Goal: Information Seeking & Learning: Compare options

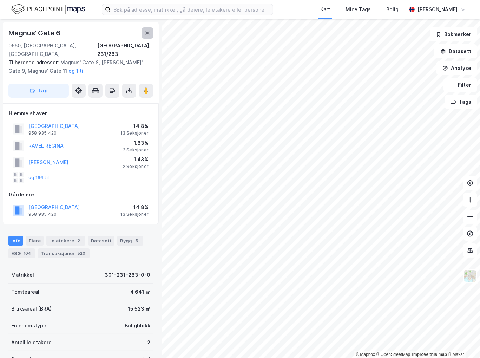
click at [148, 32] on icon at bounding box center [148, 33] width 4 height 4
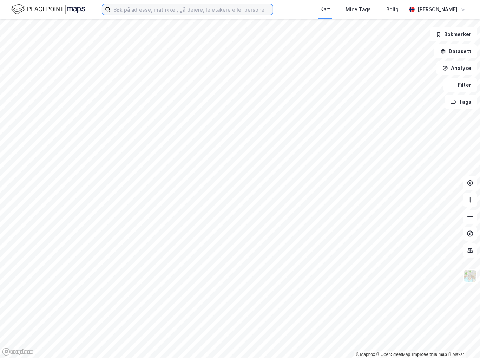
click at [158, 12] on input at bounding box center [192, 9] width 162 height 11
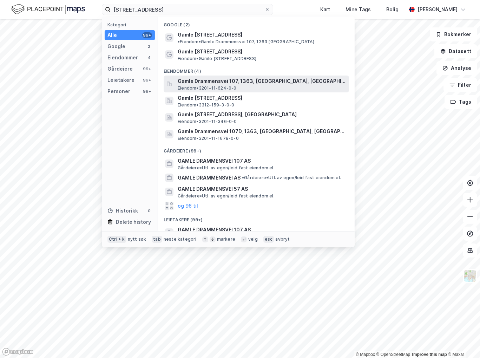
click at [315, 77] on span "Gamle Drammensvei 107, 1363, [GEOGRAPHIC_DATA], [GEOGRAPHIC_DATA]" at bounding box center [262, 81] width 169 height 8
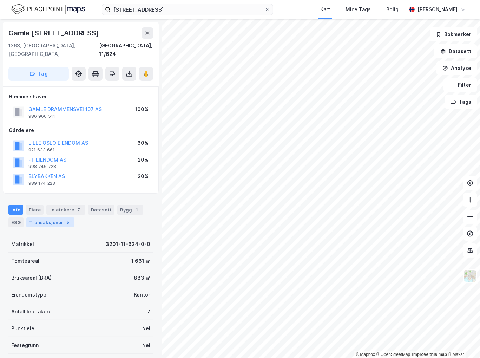
click at [57, 217] on div "Transaksjoner 5" at bounding box center [50, 222] width 48 height 10
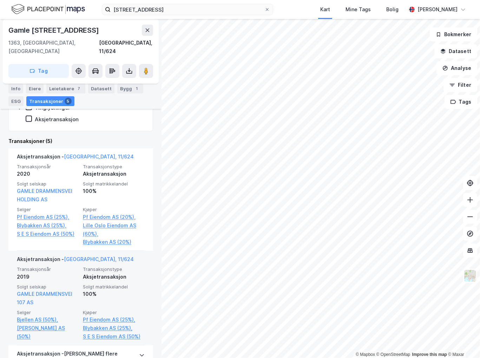
scroll to position [176, 0]
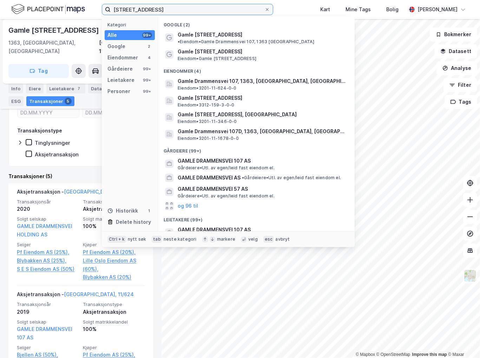
drag, startPoint x: 157, startPoint y: 9, endPoint x: -2, endPoint y: 1, distance: 159.3
click at [0, 1] on html "gamle drammensvei 107 Kategori Alle 99+ Google 2 Eiendommer 4 Gårdeiere 99+ Lei…" at bounding box center [240, 179] width 480 height 358
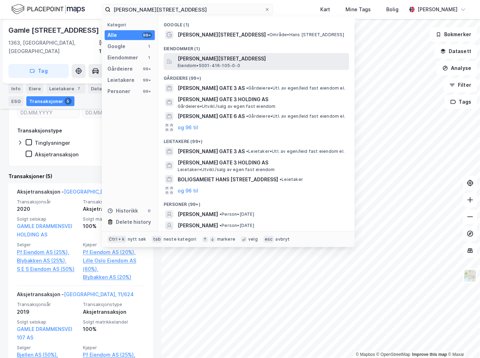
click at [292, 59] on span "Hans Nissens gate 3, 7018, TRONDHEIM, TRONDHEIM" at bounding box center [262, 58] width 169 height 8
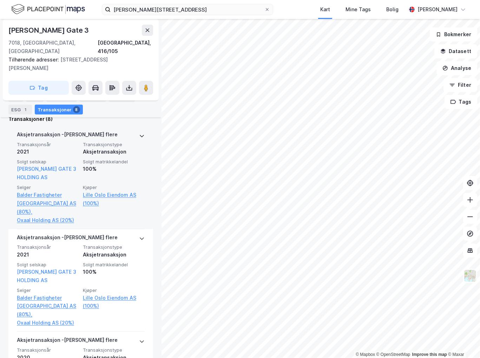
scroll to position [246, 0]
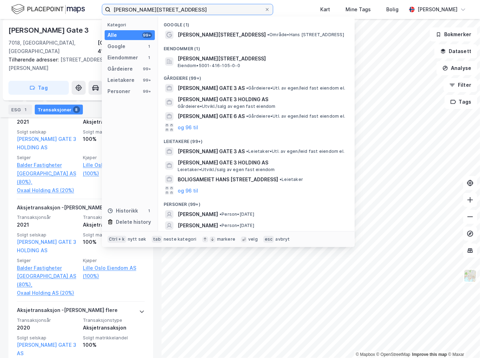
drag, startPoint x: 183, startPoint y: 9, endPoint x: 78, endPoint y: 8, distance: 105.3
click at [78, 8] on div "hans nissens gate 3 Kategori Alle 99+ Google 1 Eiendommer 1 Gårdeiere 99+ Leiet…" at bounding box center [240, 9] width 480 height 19
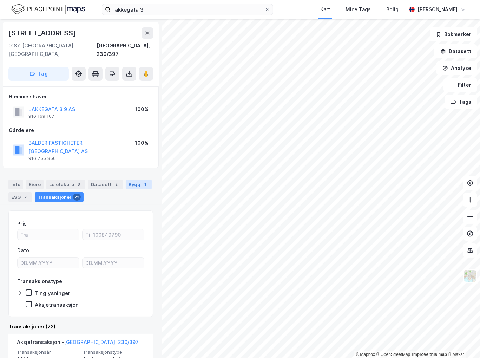
click at [131, 179] on div "Bygg 1" at bounding box center [139, 184] width 26 height 10
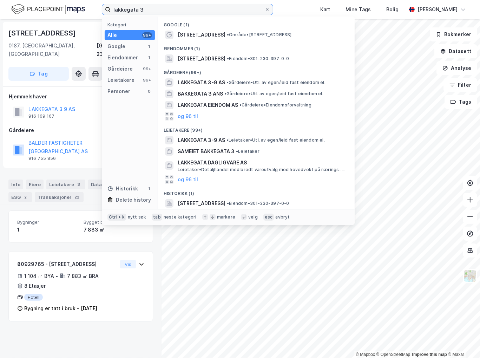
drag, startPoint x: 164, startPoint y: 6, endPoint x: 16, endPoint y: 9, distance: 148.2
click at [17, 8] on div "lakkegata 3 Kategori Alle 99+ Google 1 Eiendommer 1 Gårdeiere 99+ Leietakere 99…" at bounding box center [240, 9] width 480 height 19
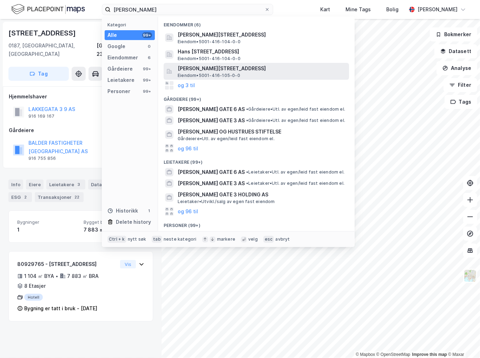
click at [230, 71] on span "Hans Nissens gate 3, 7018, TRONDHEIM, TRONDHEIM" at bounding box center [262, 68] width 169 height 8
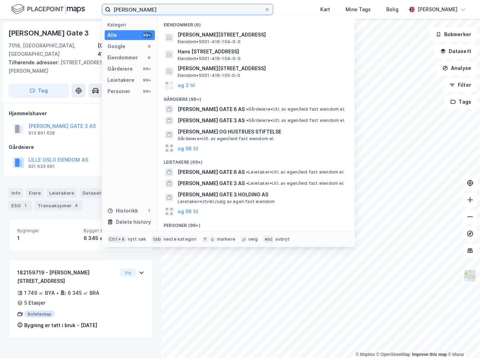
drag, startPoint x: 167, startPoint y: 10, endPoint x: -2, endPoint y: -19, distance: 171.2
click at [0, 0] on html "hans niss Kategori Alle 99+ Google 0 Eiendommer 6 Gårdeiere 99+ Leietakere 99+ …" at bounding box center [240, 179] width 480 height 358
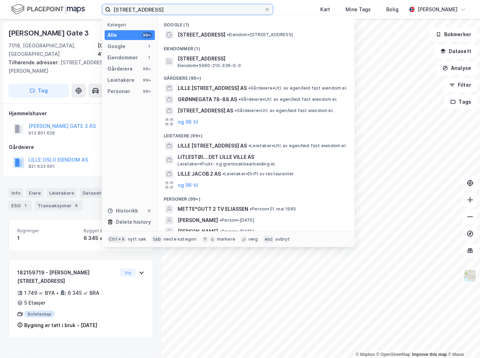
drag, startPoint x: 173, startPoint y: 11, endPoint x: 16, endPoint y: 8, distance: 156.6
click at [18, 9] on div "lille grønnegata 2 Kategori Alle 99+ Google 1 Eiendommer 1 Gårdeiere 99+ Leieta…" at bounding box center [240, 9] width 480 height 19
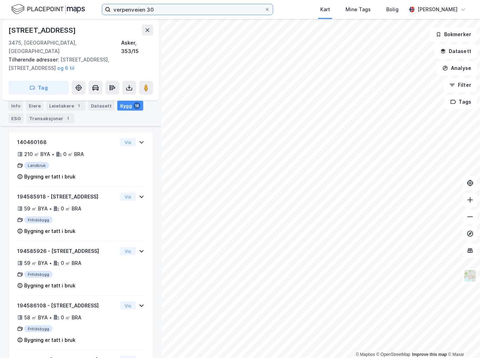
scroll to position [632, 0]
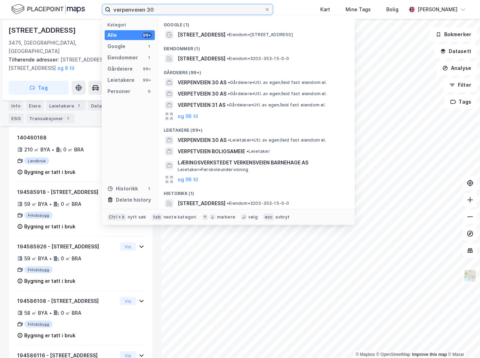
drag, startPoint x: 176, startPoint y: 14, endPoint x: 45, endPoint y: 4, distance: 131.0
click at [45, 4] on div "verpenveien 30 Kategori Alle 99+ Google 1 Eiendommer 1 Gårdeiere 99+ Leietakere…" at bounding box center [240, 9] width 480 height 19
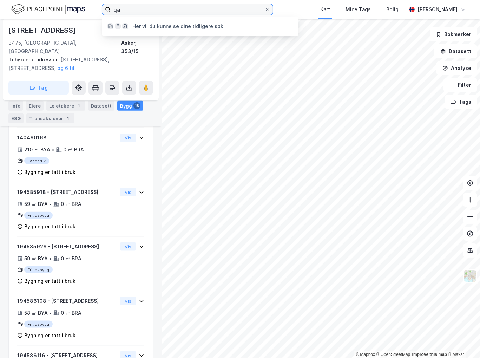
type input "q"
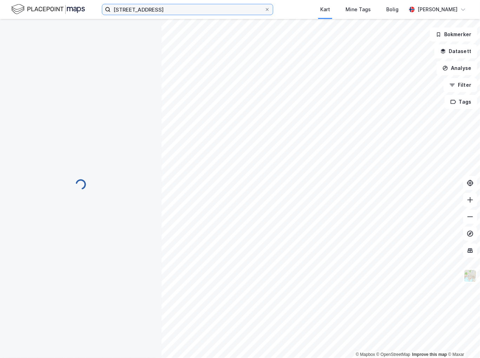
scroll to position [219, 0]
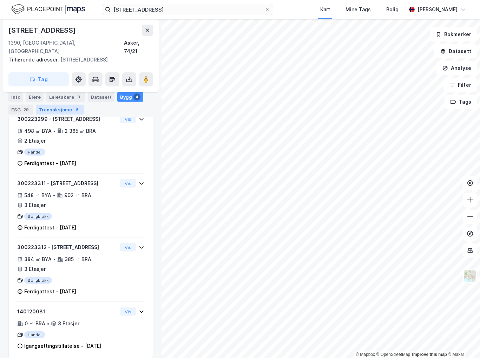
click at [60, 113] on div "Transaksjoner 5" at bounding box center [60, 110] width 48 height 10
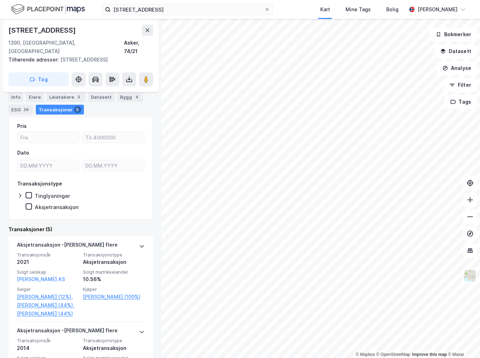
scroll to position [79, 0]
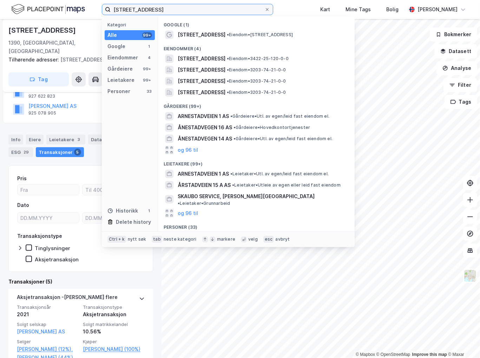
drag, startPoint x: 213, startPoint y: 6, endPoint x: 53, endPoint y: -9, distance: 160.8
click at [53, 0] on html "arnestadveien 1 Kategori Alle 99+ Google 1 Eiendommer 4 Gårdeiere 99+ Leietaker…" at bounding box center [240, 179] width 480 height 358
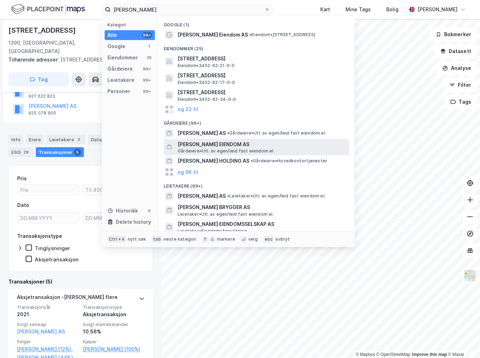
click at [234, 149] on span "Gårdeiere • Utl. av egen/leid fast eiendom el." at bounding box center [226, 151] width 97 height 6
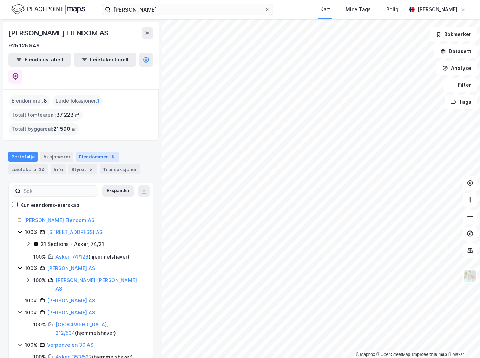
click at [99, 152] on div "Eiendommer 8" at bounding box center [97, 157] width 43 height 10
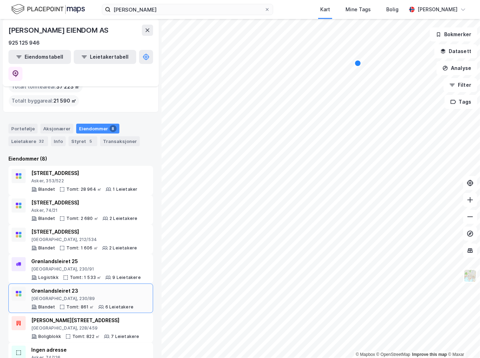
scroll to position [49, 0]
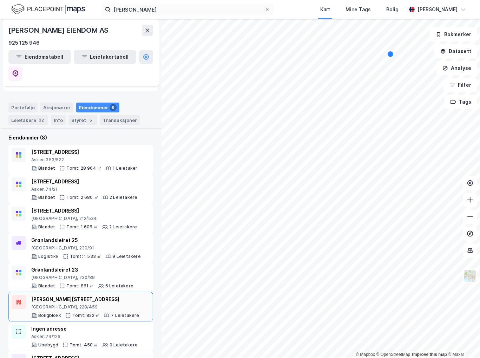
drag, startPoint x: 85, startPoint y: 271, endPoint x: 55, endPoint y: 268, distance: 29.3
click at [55, 295] on div "Thorvald Meyers gate 18B" at bounding box center [85, 299] width 108 height 8
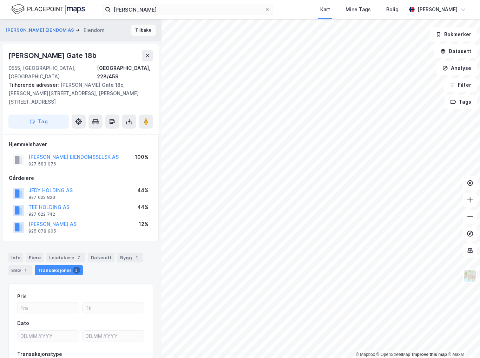
click at [142, 28] on button "Tilbake" at bounding box center [143, 30] width 25 height 11
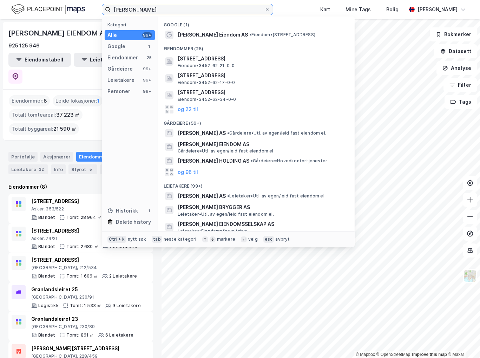
drag, startPoint x: 150, startPoint y: 9, endPoint x: 93, endPoint y: 12, distance: 56.9
click at [93, 12] on div "jens evensen Kategori Alle 99+ Google 1 Eiendommer 25 Gårdeiere 99+ Leietakere …" at bounding box center [240, 9] width 480 height 19
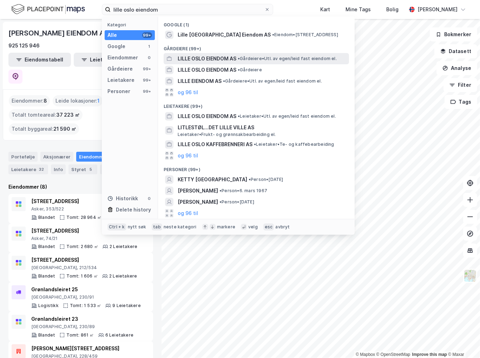
click at [271, 58] on span "• Gårdeiere • Utl. av egen/leid fast eiendom el." at bounding box center [287, 59] width 99 height 6
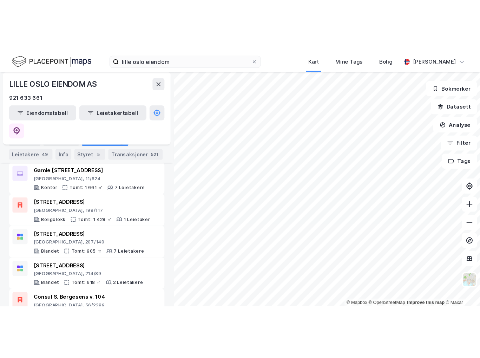
scroll to position [313, 0]
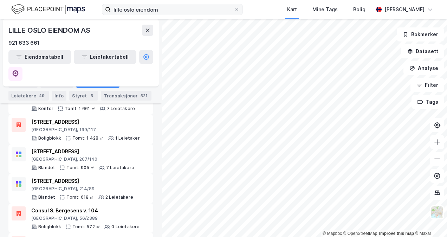
click at [184, 15] on div "lille oslo eiendom Kart Mine Tags Bolig Sonja Huang" at bounding box center [223, 9] width 447 height 19
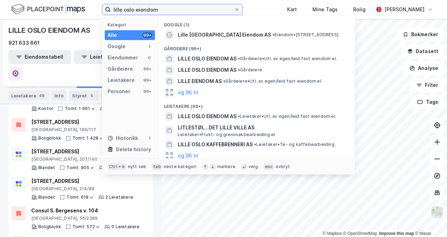
drag, startPoint x: 181, startPoint y: 12, endPoint x: 27, endPoint y: 7, distance: 153.5
click at [27, 7] on div "lille oslo eiendom Kategori Alle 99+ Google 1 Eiendommer 0 Gårdeiere 99+ Leieta…" at bounding box center [223, 9] width 447 height 19
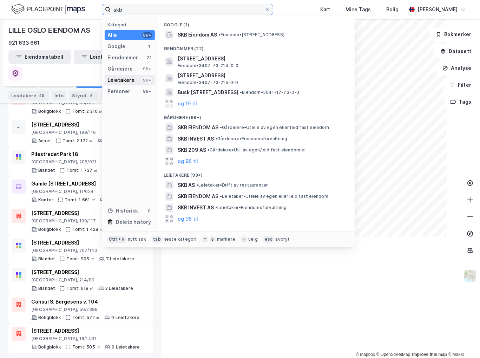
scroll to position [192, 0]
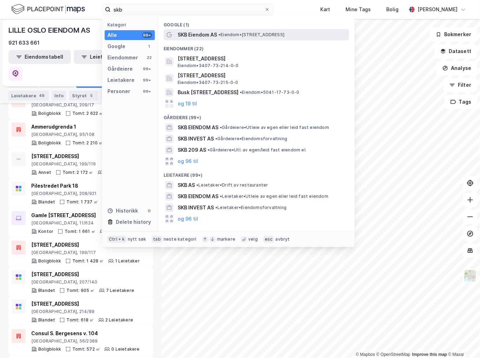
click at [190, 36] on span "SKB Eiendom AS" at bounding box center [197, 35] width 39 height 8
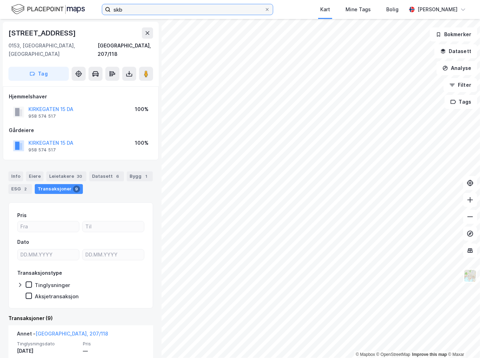
click at [149, 7] on input "skb" at bounding box center [188, 9] width 154 height 11
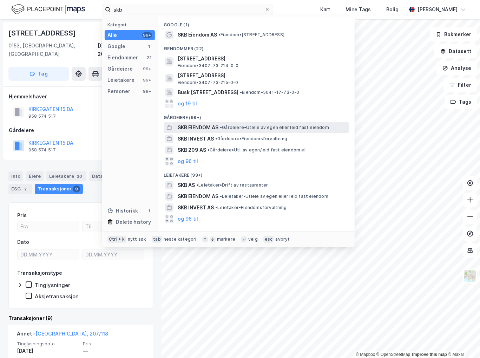
click at [213, 131] on span "SKB EIENDOM AS" at bounding box center [198, 127] width 41 height 8
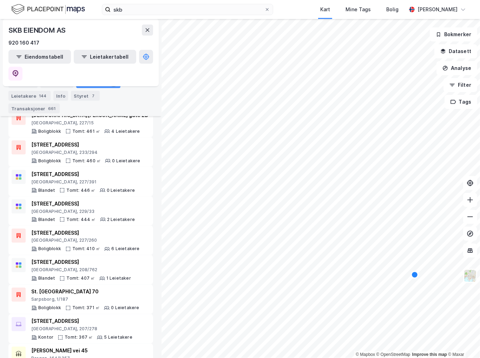
scroll to position [1066, 0]
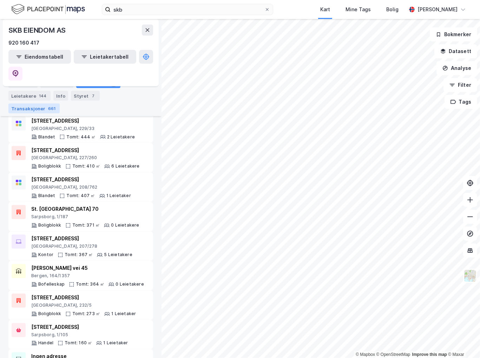
click at [60, 103] on div "Transaksjoner 661" at bounding box center [33, 108] width 51 height 10
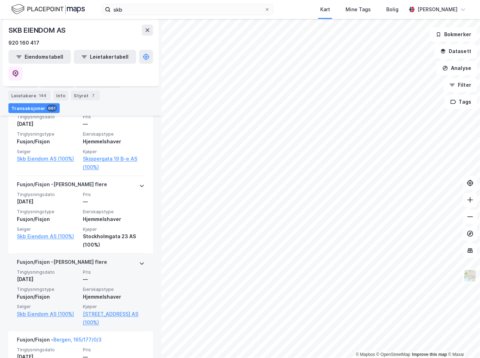
scroll to position [597, 0]
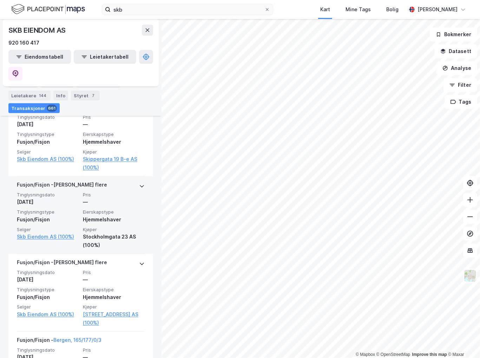
click at [103, 198] on div "—" at bounding box center [114, 202] width 62 height 8
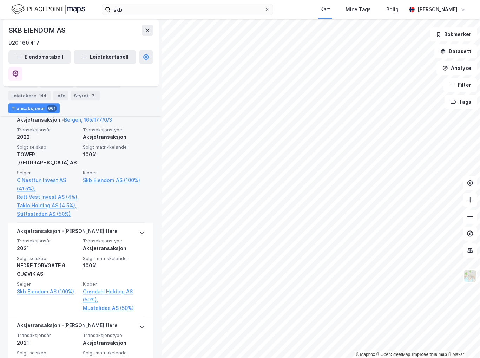
scroll to position [1580, 0]
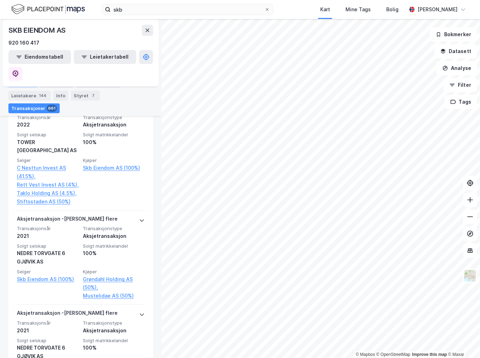
click at [33, 84] on div "Portefølje" at bounding box center [22, 83] width 29 height 10
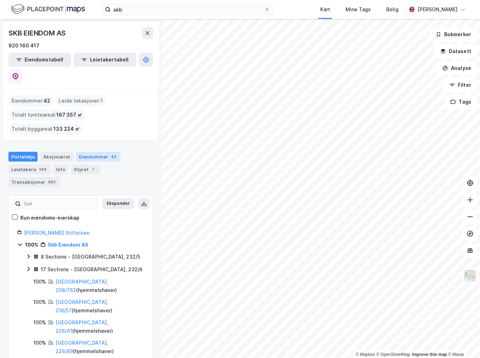
click at [83, 152] on div "Eiendommer 42" at bounding box center [98, 157] width 44 height 10
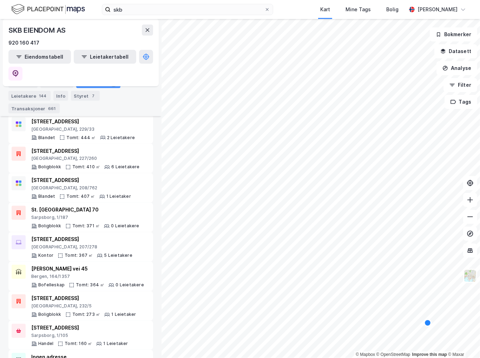
scroll to position [1066, 0]
click at [120, 27] on div "SKB EIENDOM AS" at bounding box center [80, 30] width 145 height 11
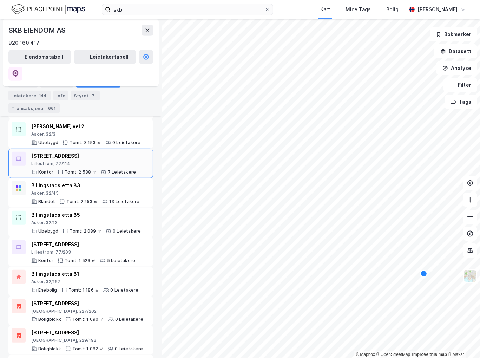
scroll to position [153, 0]
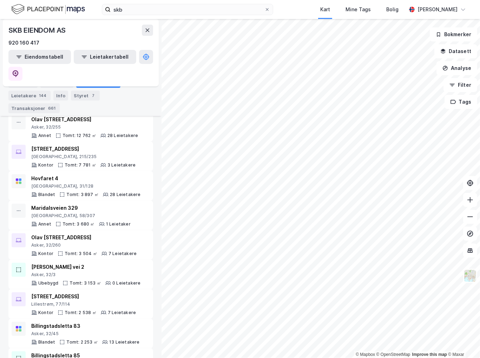
click at [165, 15] on div "skb Kart Mine Tags Bolig Sonja Huang" at bounding box center [240, 9] width 480 height 19
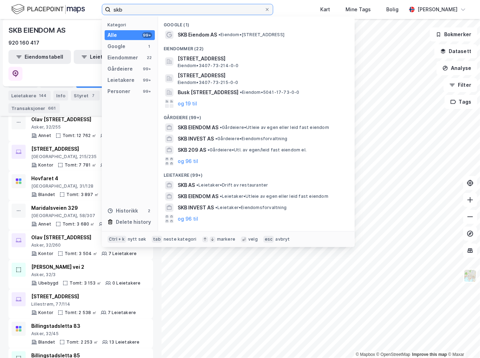
drag, startPoint x: 167, startPoint y: 13, endPoint x: 68, endPoint y: 29, distance: 101.1
click at [84, 19] on div "skb Kategori Alle 99+ Google 1 Eiendommer 22 Gårdeiere 99+ Leietakere 99+ Perso…" at bounding box center [240, 179] width 480 height 358
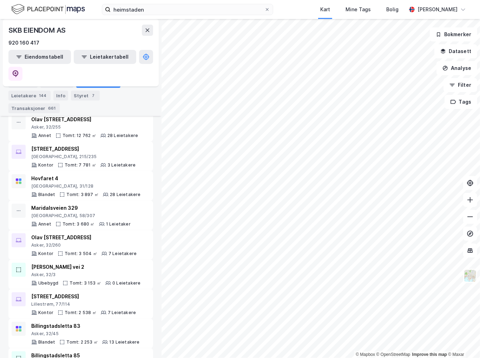
click at [87, 12] on div "heimstaden Kart Mine Tags Bolig Sonja Huang" at bounding box center [240, 9] width 480 height 19
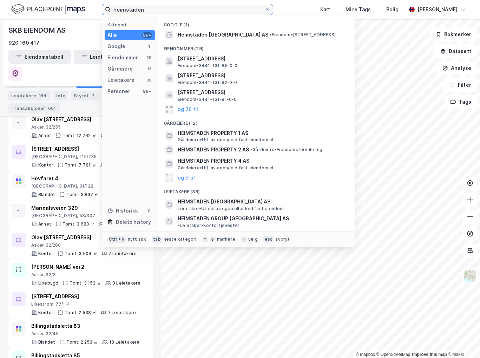
drag, startPoint x: 156, startPoint y: 9, endPoint x: 32, endPoint y: 3, distance: 123.3
click at [32, 3] on div "heimstaden Kategori Alle 99+ Google 1 Eiendommer 29 Gårdeiere 12 Leietakere 39 …" at bounding box center [240, 9] width 480 height 19
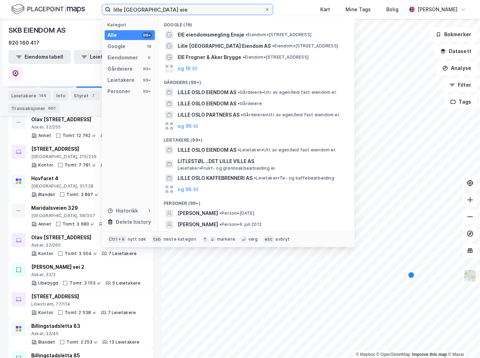
scroll to position [0, 0]
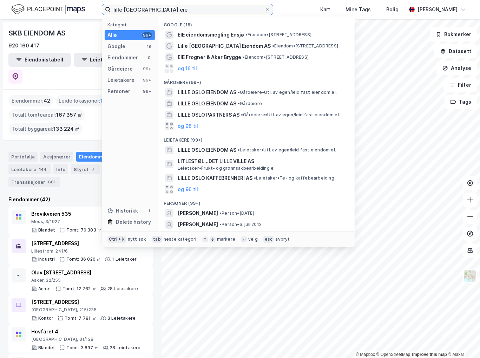
type input "lille [GEOGRAPHIC_DATA] eie"
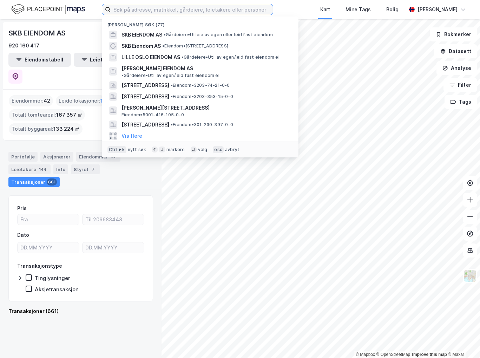
click at [186, 6] on input at bounding box center [192, 9] width 162 height 11
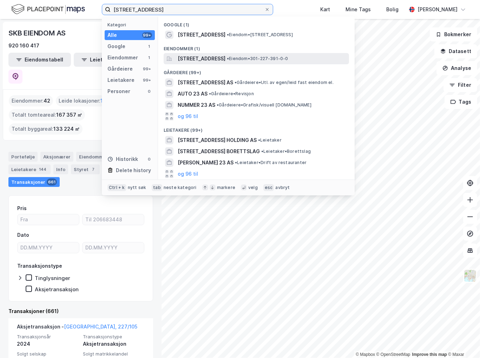
type input "stockholmgata 23"
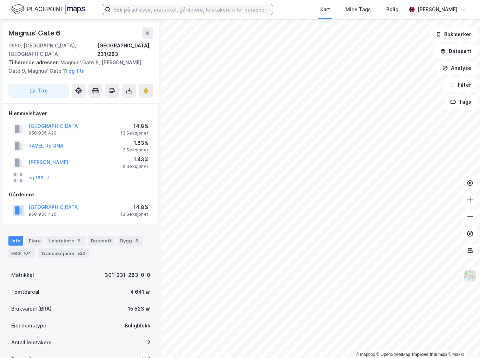
click at [150, 10] on input at bounding box center [192, 9] width 162 height 11
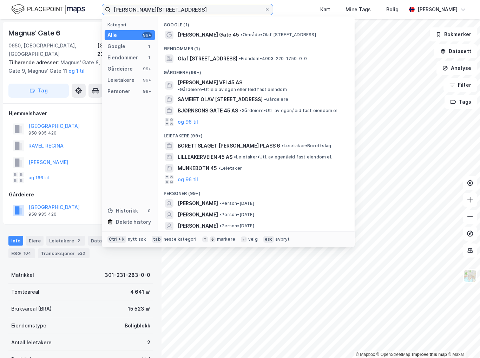
click at [149, 9] on input "olaf ryes gate 45" at bounding box center [188, 9] width 154 height 11
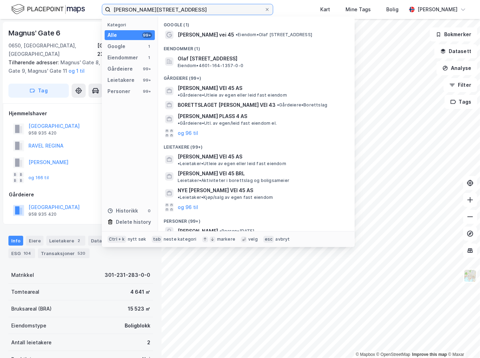
type input "olaf ryes vei 45"
click at [246, 33] on span "• Eiendom • Olaf Ryes vei 45, 5006 Bergen" at bounding box center [274, 35] width 77 height 6
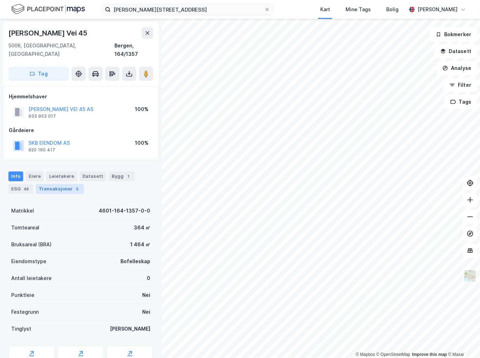
click at [67, 184] on div "Transaksjoner 5" at bounding box center [60, 189] width 48 height 10
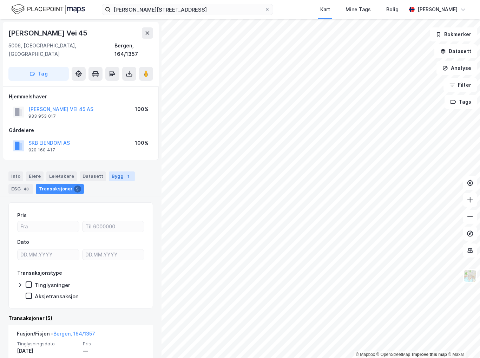
click at [125, 173] on div "1" at bounding box center [128, 176] width 7 height 7
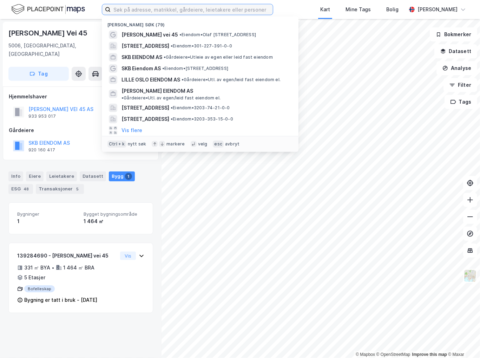
click at [191, 11] on input at bounding box center [192, 9] width 162 height 11
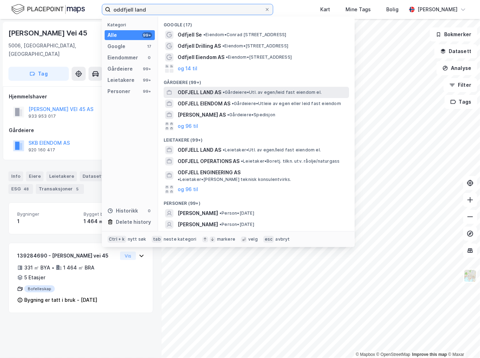
type input "oddfjell land"
click at [230, 97] on div "ODFJELL LAND AS • Gårdeiere • Utl. av egen/leid fast eiendom el." at bounding box center [256, 92] width 185 height 11
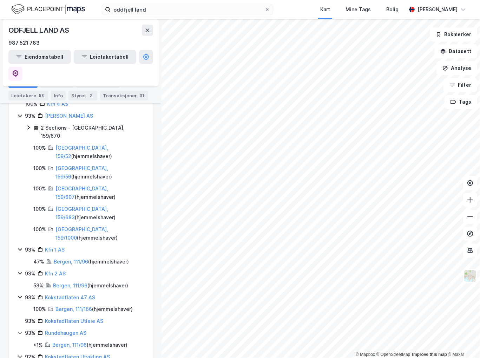
scroll to position [23, 0]
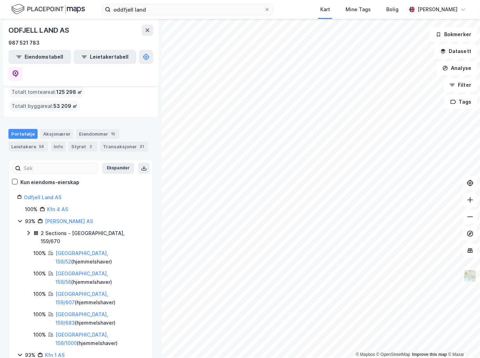
click at [104, 141] on div "Transaksjoner 31" at bounding box center [124, 146] width 48 height 10
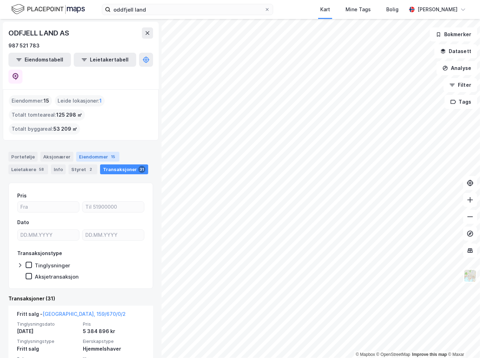
click at [94, 152] on div "Eiendommer 15" at bounding box center [97, 157] width 43 height 10
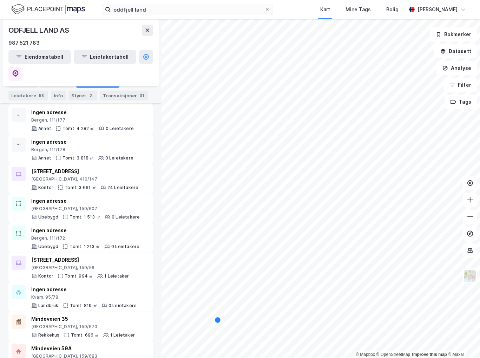
scroll to position [270, 0]
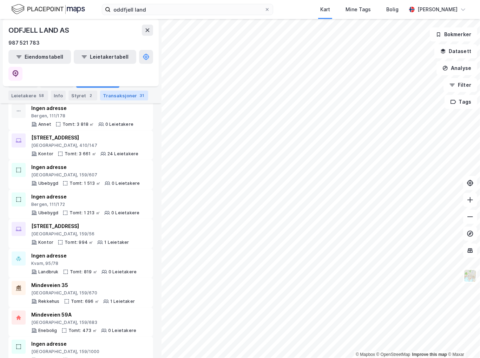
click at [112, 92] on div "Transaksjoner 31" at bounding box center [124, 96] width 48 height 10
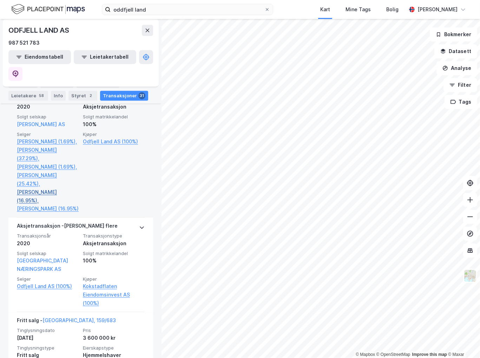
scroll to position [1299, 0]
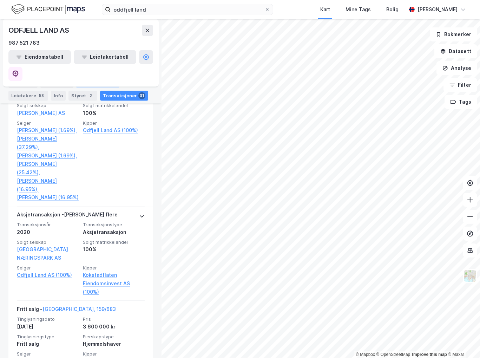
click at [82, 84] on div "Eiendommer 15" at bounding box center [97, 83] width 43 height 10
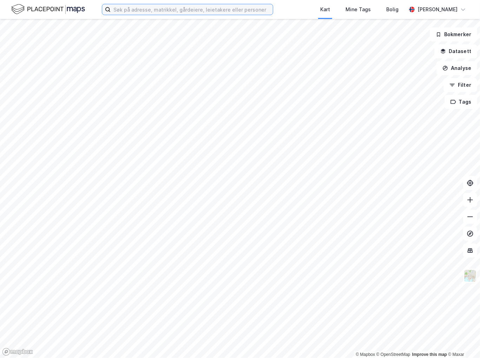
click at [181, 11] on input at bounding box center [192, 9] width 162 height 11
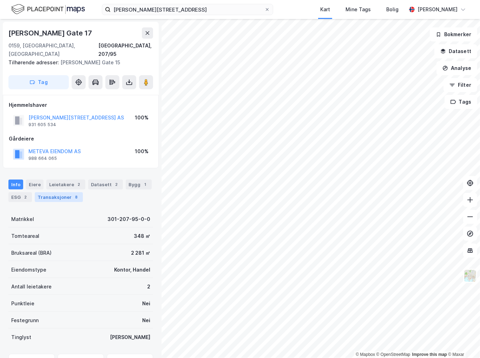
click at [59, 192] on div "Transaksjoner 8" at bounding box center [59, 197] width 48 height 10
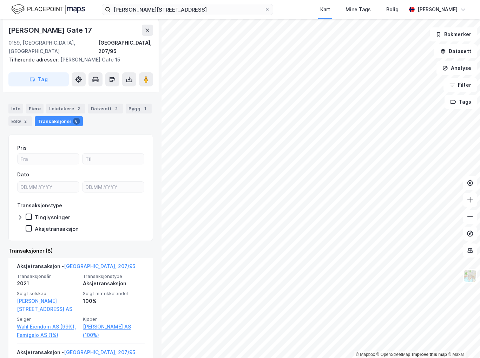
scroll to position [176, 0]
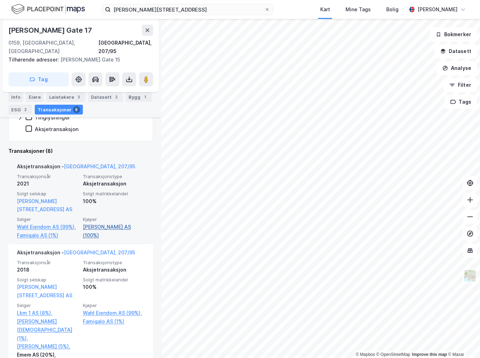
click at [112, 223] on link "[PERSON_NAME] AS (100%)" at bounding box center [114, 231] width 62 height 17
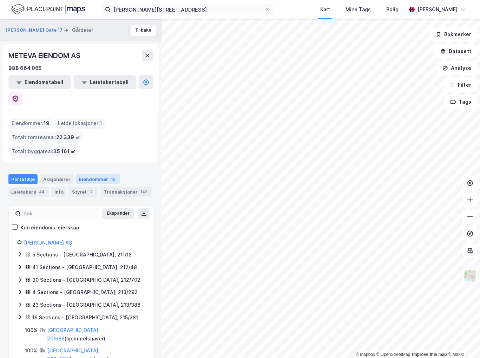
click at [96, 174] on div "Eiendommer 19" at bounding box center [98, 179] width 44 height 10
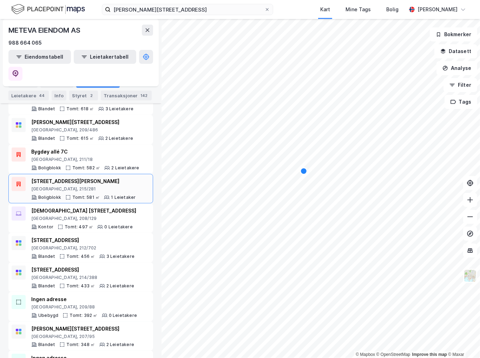
scroll to position [256, 0]
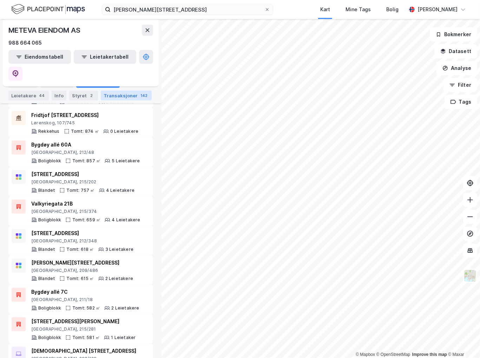
click at [131, 98] on div "Transaksjoner 142" at bounding box center [126, 96] width 51 height 10
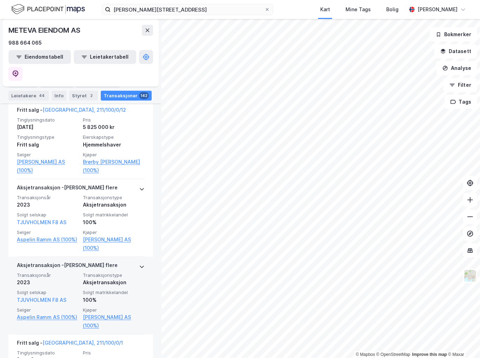
scroll to position [4330, 0]
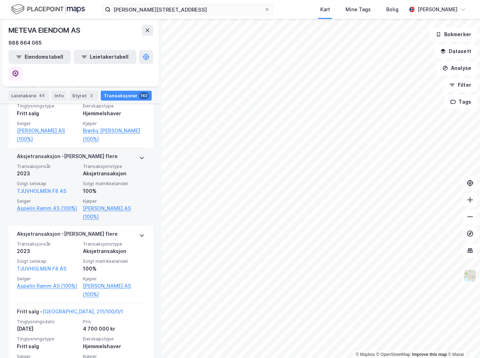
click at [139, 155] on icon at bounding box center [142, 158] width 6 height 6
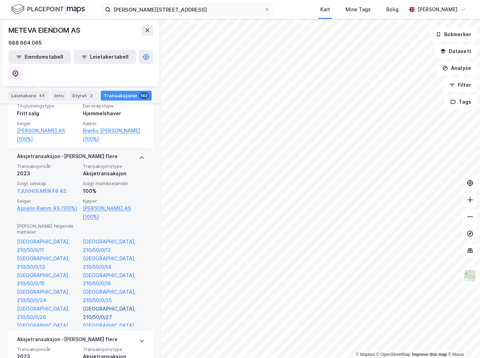
scroll to position [65, 0]
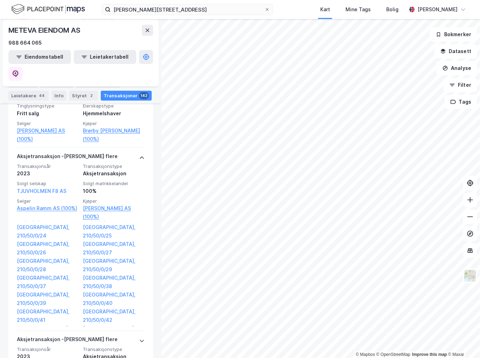
click at [139, 155] on icon at bounding box center [142, 158] width 6 height 6
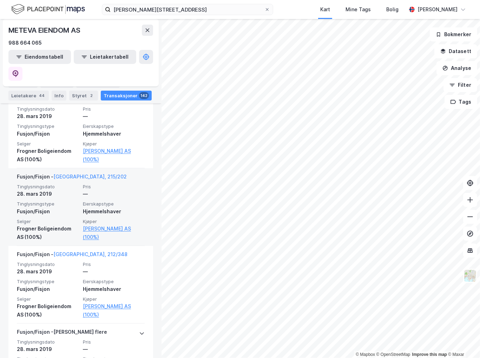
scroll to position [7384, 0]
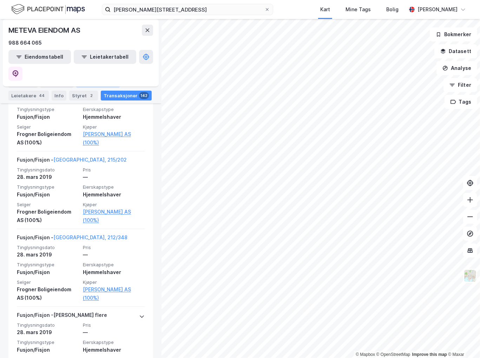
click at [85, 84] on div "Eiendommer 19" at bounding box center [98, 83] width 44 height 10
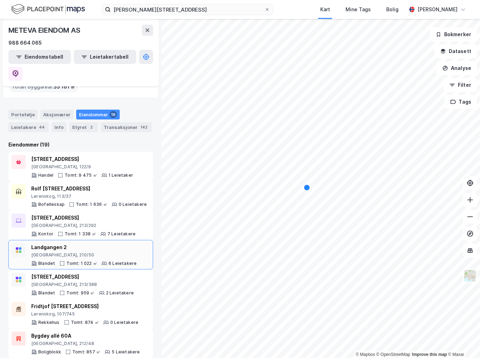
scroll to position [35, 0]
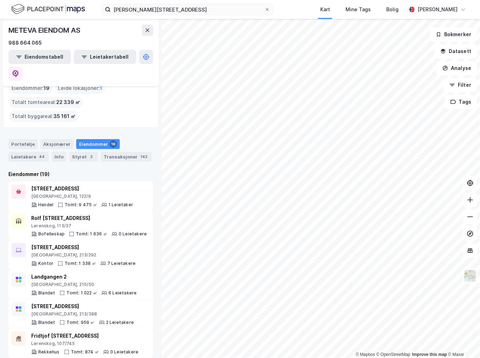
click at [88, 153] on div "2" at bounding box center [91, 156] width 7 height 7
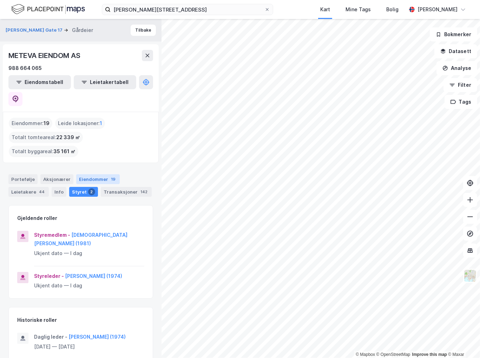
click at [91, 174] on div "Eiendommer 19" at bounding box center [98, 179] width 44 height 10
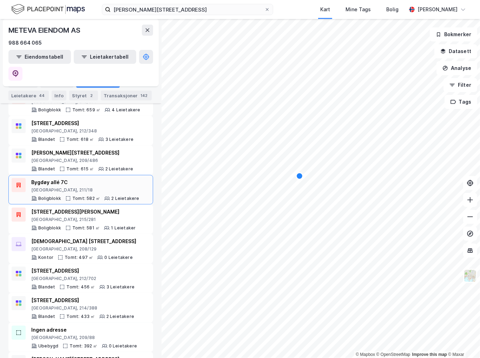
scroll to position [396, 0]
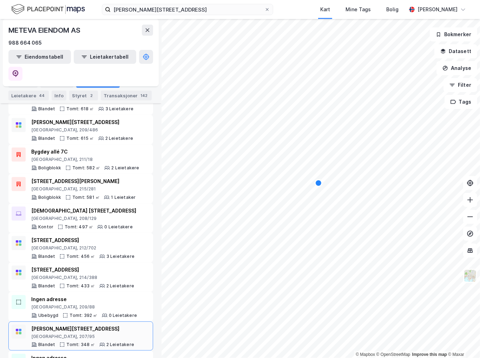
click at [92, 324] on div "Karl Johans gate 15" at bounding box center [82, 328] width 103 height 8
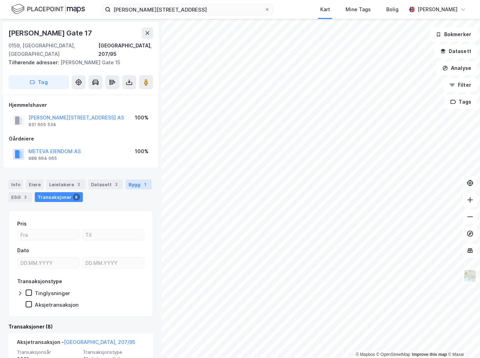
click at [143, 179] on div "Bygg 1" at bounding box center [139, 184] width 26 height 10
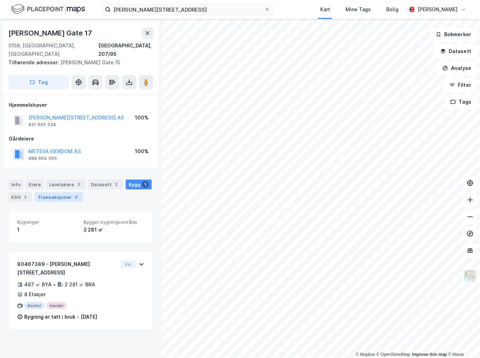
click at [75, 193] on div "8" at bounding box center [76, 196] width 7 height 7
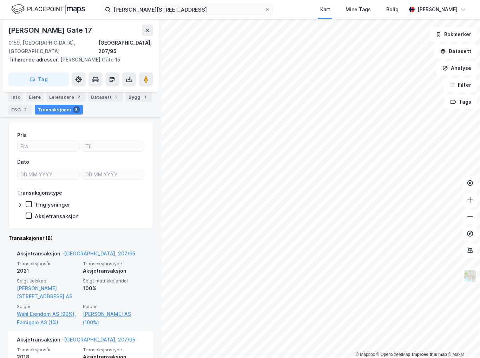
scroll to position [140, 0]
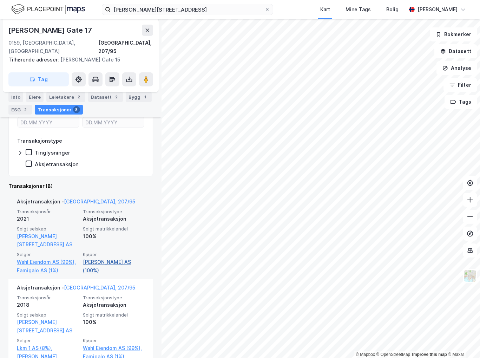
click at [94, 259] on link "Meteva Eiendom AS (100%)" at bounding box center [114, 266] width 62 height 17
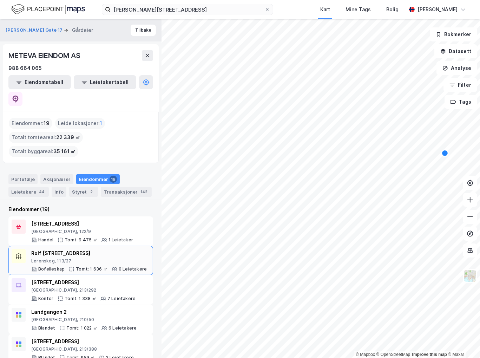
click at [102, 258] on div "Lørenskog, 113/37" at bounding box center [88, 261] width 115 height 6
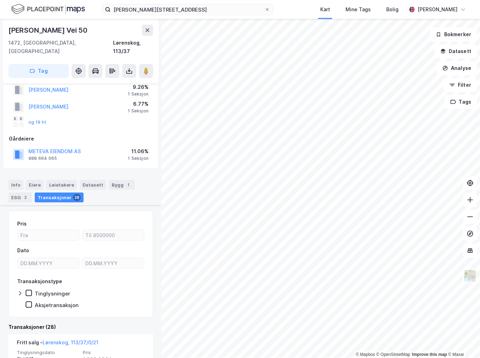
scroll to position [2, 0]
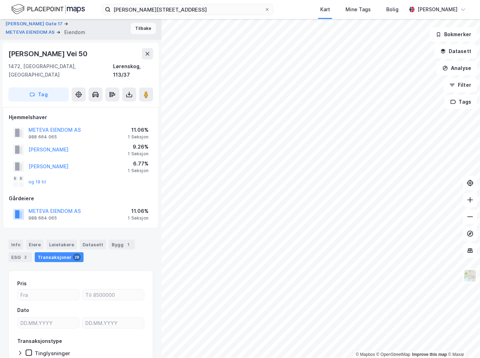
click at [136, 32] on button "Tilbake" at bounding box center [143, 28] width 25 height 11
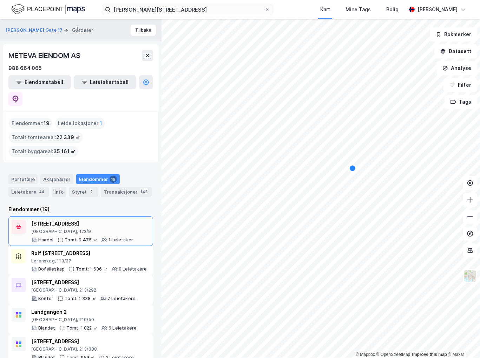
click at [90, 219] on div "Østre Aker vei 29" at bounding box center [82, 223] width 102 height 8
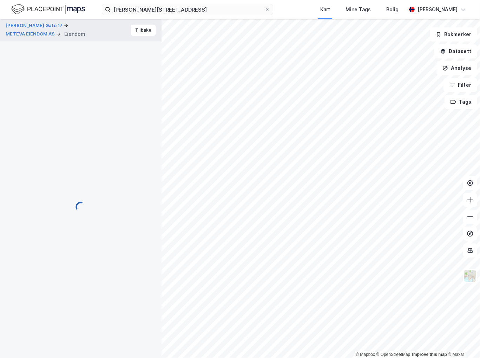
scroll to position [2, 0]
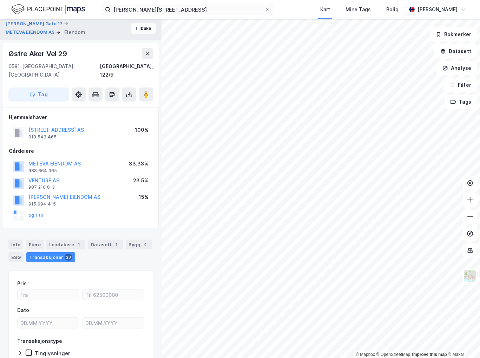
click at [133, 27] on button "Tilbake" at bounding box center [143, 28] width 25 height 11
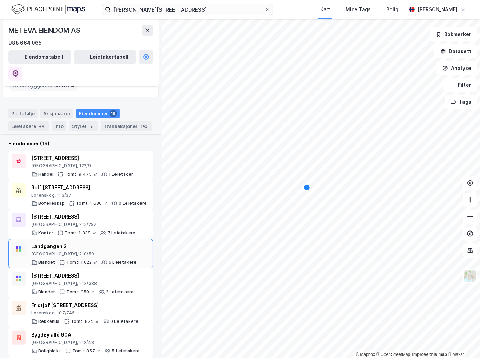
scroll to position [70, 0]
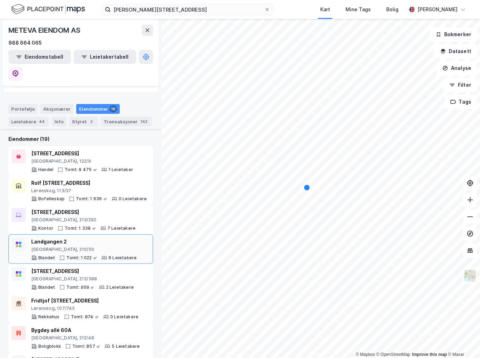
click at [82, 246] on div "Oslo, 210/50" at bounding box center [83, 249] width 105 height 6
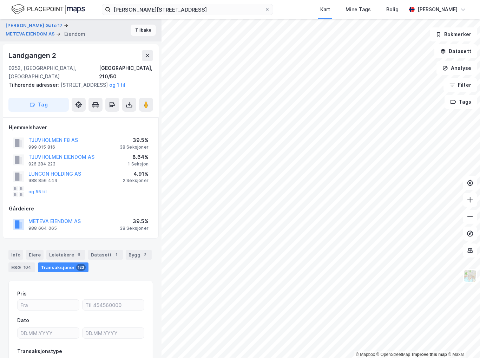
click at [134, 27] on button "Tilbake" at bounding box center [143, 30] width 25 height 11
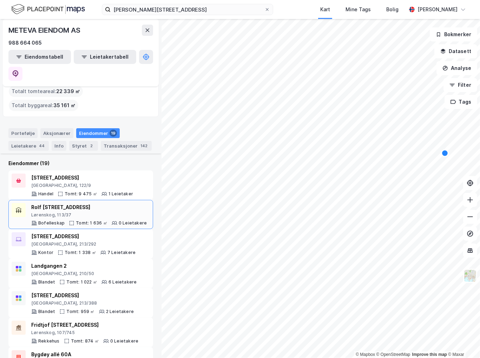
scroll to position [70, 0]
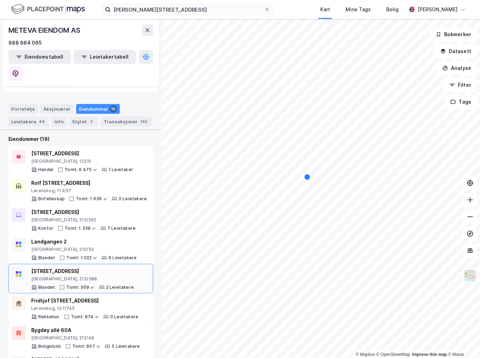
click at [100, 267] on div "Riddervolds gate 10 Oslo, 213/388" at bounding box center [82, 274] width 103 height 15
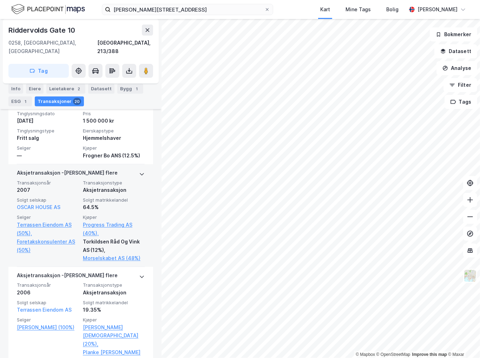
scroll to position [913, 0]
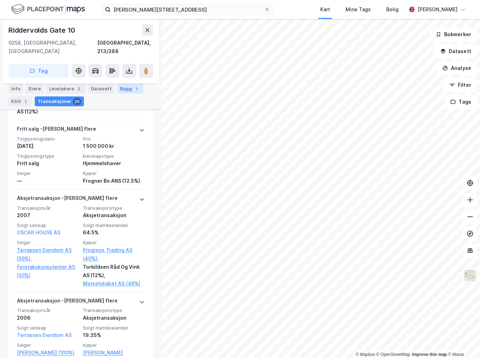
click at [126, 92] on div "Bygg 1" at bounding box center [130, 89] width 26 height 10
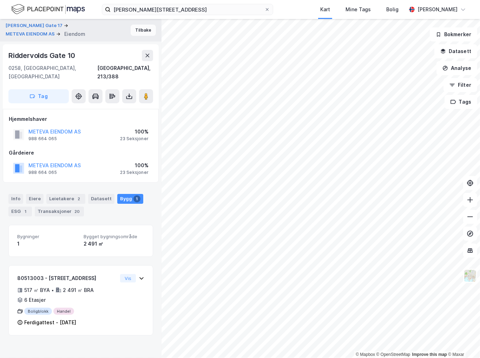
click at [134, 29] on button "Tilbake" at bounding box center [143, 30] width 25 height 11
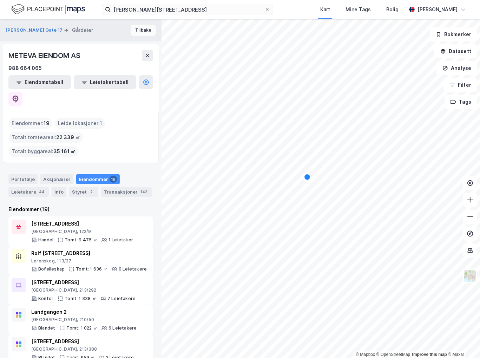
click at [136, 32] on button "Tilbake" at bounding box center [143, 30] width 25 height 11
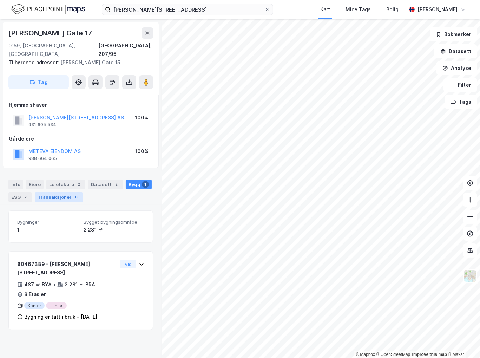
click at [65, 192] on div "Transaksjoner 8" at bounding box center [59, 197] width 48 height 10
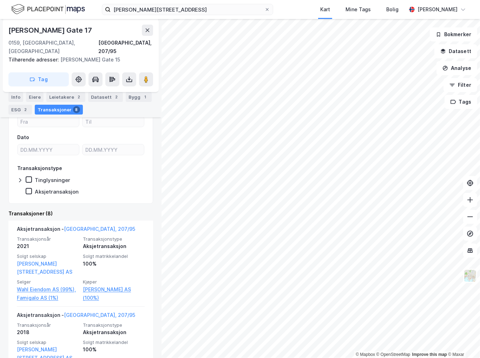
scroll to position [140, 0]
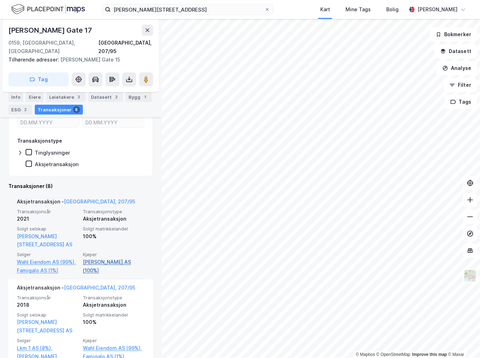
click at [93, 258] on link "Meteva Eiendom AS (100%)" at bounding box center [114, 266] width 62 height 17
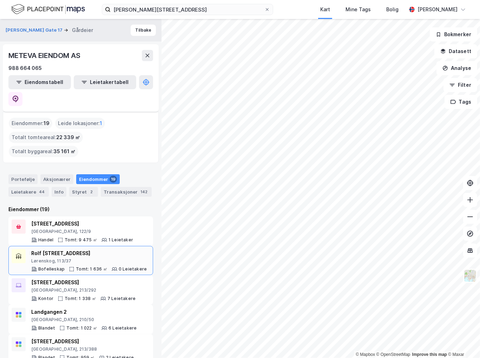
scroll to position [140, 0]
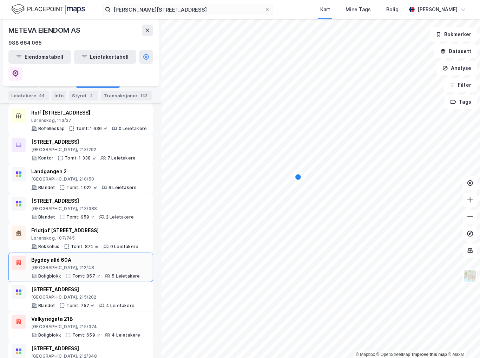
click at [104, 256] on div "Bygdøy allé 60A" at bounding box center [85, 260] width 109 height 8
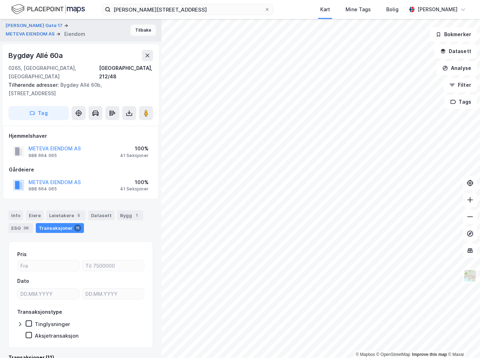
click at [136, 32] on button "Tilbake" at bounding box center [143, 30] width 25 height 11
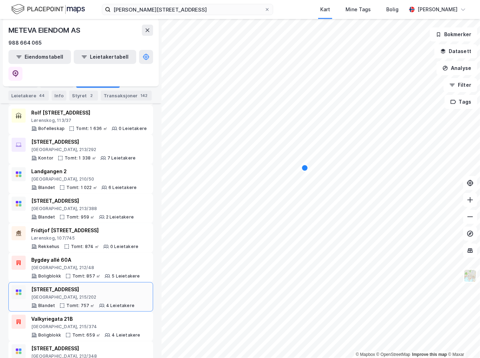
scroll to position [246, 0]
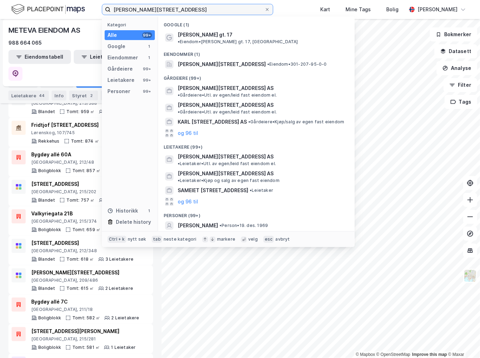
drag, startPoint x: 190, startPoint y: 7, endPoint x: -2, endPoint y: 31, distance: 192.8
click at [0, 31] on html "karl johans gate 17 Kategori Alle 99+ Google 1 Eiendommer 1 Gårdeiere 99+ Leiet…" at bounding box center [240, 179] width 480 height 358
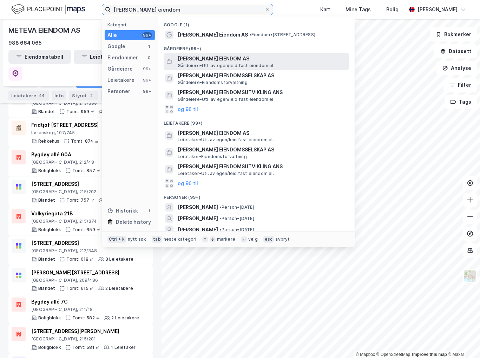
type input "jens evensen eiendom"
click at [237, 57] on span "[PERSON_NAME] EIENDOM AS" at bounding box center [262, 58] width 169 height 8
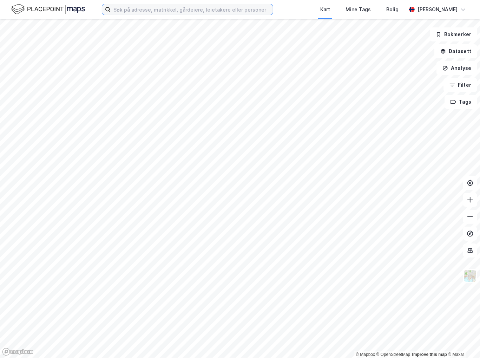
click at [178, 11] on input at bounding box center [192, 9] width 162 height 11
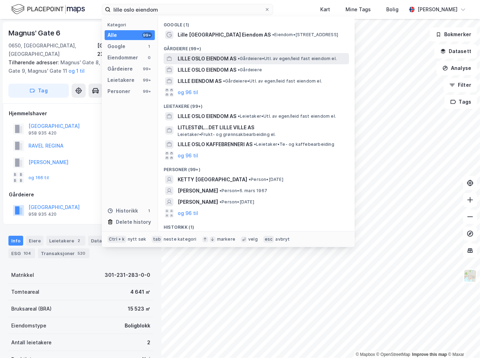
click at [250, 60] on span "• Gårdeiere • Utl. av egen/leid fast eiendom el." at bounding box center [287, 59] width 99 height 6
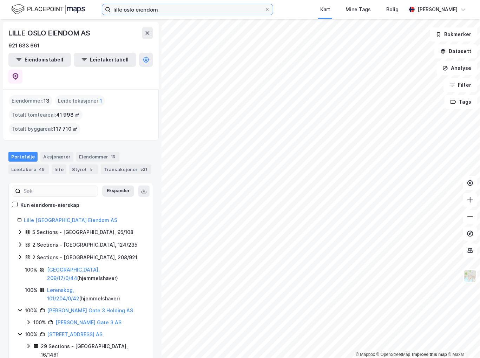
click at [185, 11] on input "lille oslo eiendom" at bounding box center [188, 9] width 154 height 11
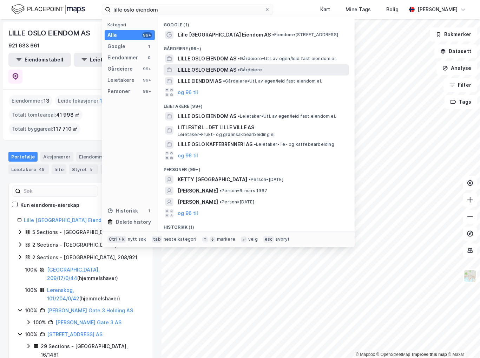
click at [231, 70] on span "LILLE OSLO EIENDOM AS" at bounding box center [207, 70] width 59 height 8
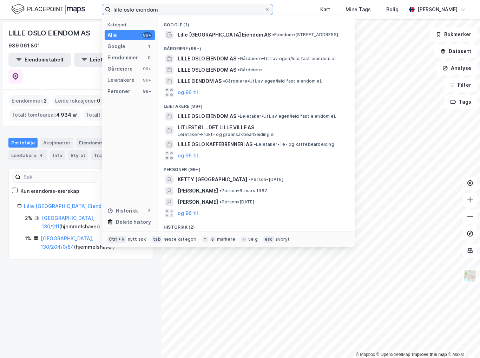
click at [180, 10] on input "lille oslo eiendom" at bounding box center [188, 9] width 154 height 11
click at [83, 129] on div "Portefølje Aksjonærer Eiendommer 2 Leietakere 4 Info Styret Transaksjoner 186" at bounding box center [80, 146] width 161 height 34
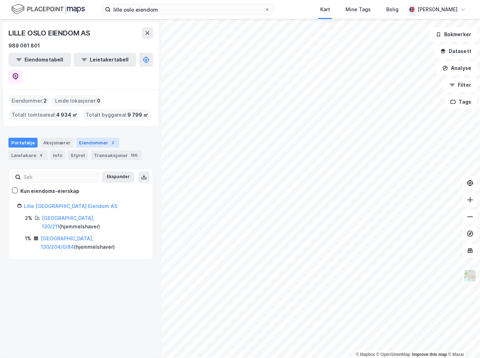
click at [104, 138] on div "Eiendommer 2" at bounding box center [97, 143] width 43 height 10
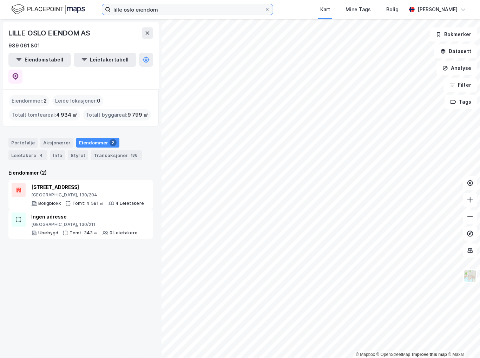
click at [222, 13] on input "lille oslo eiendom" at bounding box center [188, 9] width 154 height 11
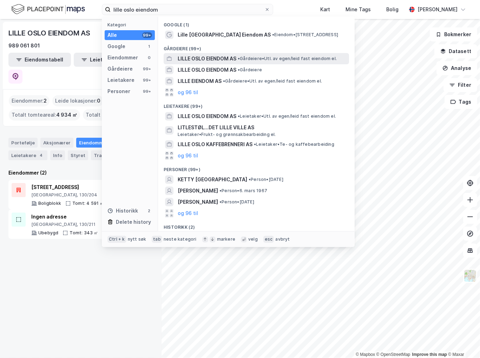
click at [236, 59] on span "LILLE OSLO EIENDOM AS" at bounding box center [207, 58] width 59 height 8
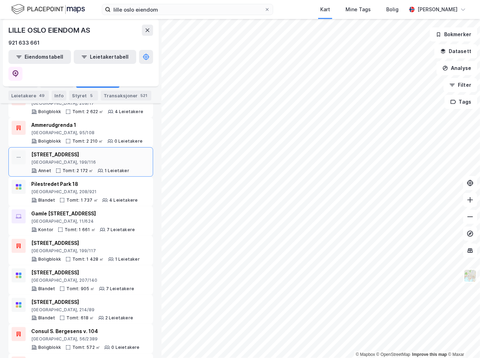
scroll to position [197, 0]
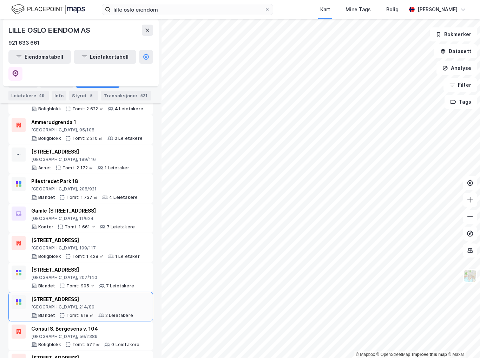
click at [94, 304] on div "[GEOGRAPHIC_DATA], 214/89" at bounding box center [82, 307] width 102 height 6
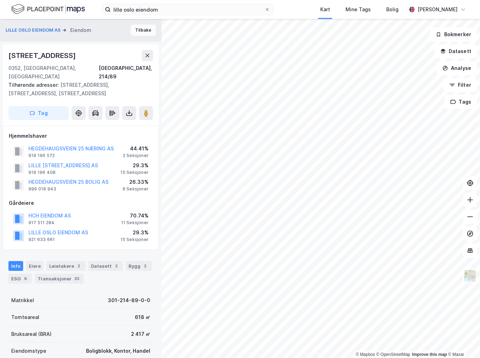
click at [136, 30] on button "Tilbake" at bounding box center [143, 30] width 25 height 11
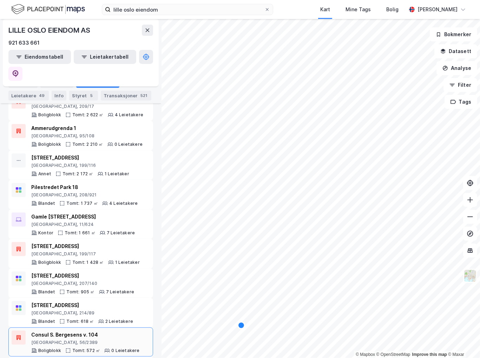
scroll to position [197, 0]
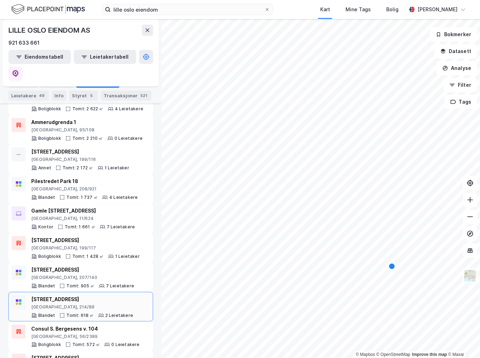
click at [93, 295] on div "[STREET_ADDRESS], 214/89" at bounding box center [82, 302] width 102 height 15
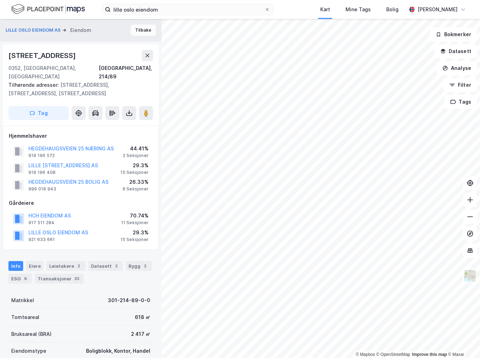
click at [135, 27] on button "Tilbake" at bounding box center [143, 30] width 25 height 11
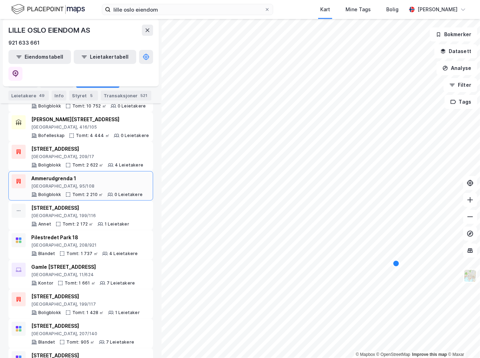
scroll to position [197, 0]
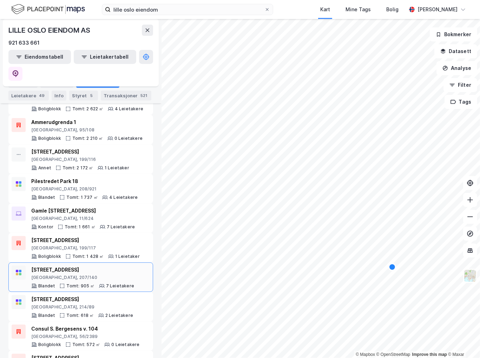
click at [96, 275] on div "[GEOGRAPHIC_DATA], 207/140" at bounding box center [82, 278] width 103 height 6
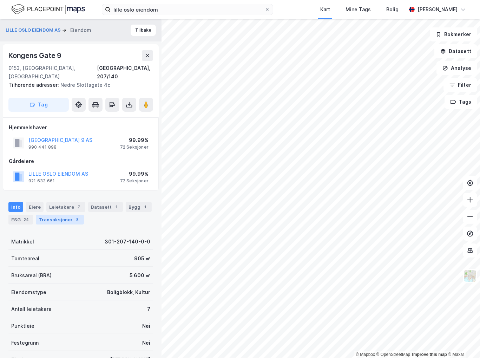
click at [64, 214] on div "Transaksjoner 8" at bounding box center [60, 219] width 48 height 10
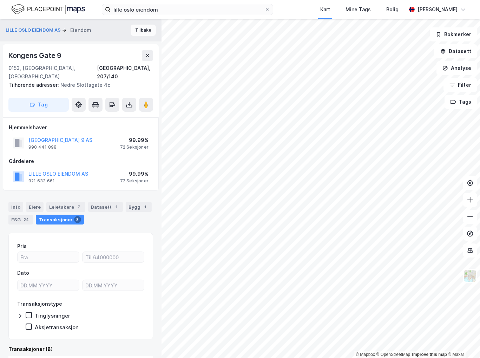
click at [143, 29] on button "Tilbake" at bounding box center [143, 30] width 25 height 11
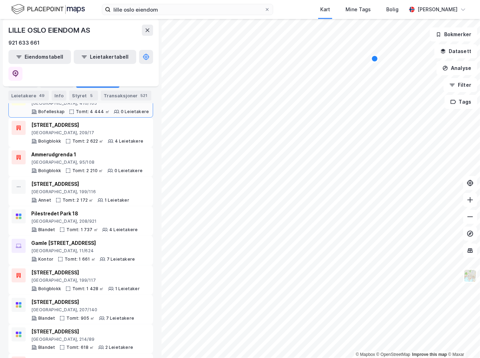
scroll to position [197, 0]
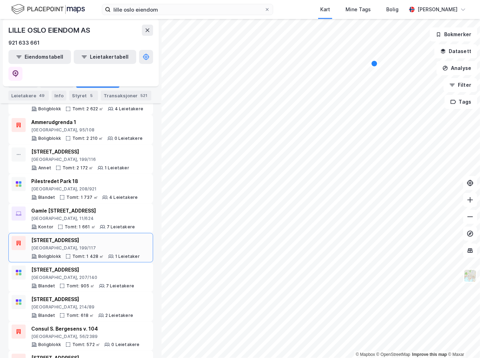
click at [125, 236] on div "[STREET_ADDRESS]" at bounding box center [85, 240] width 108 height 8
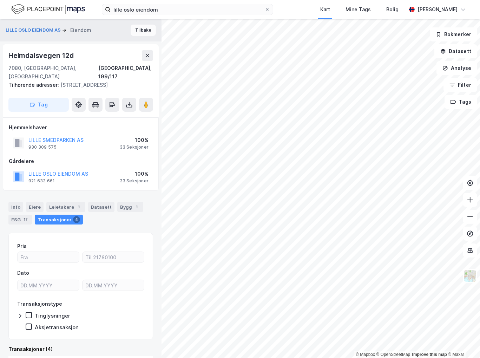
click at [139, 32] on button "Tilbake" at bounding box center [143, 30] width 25 height 11
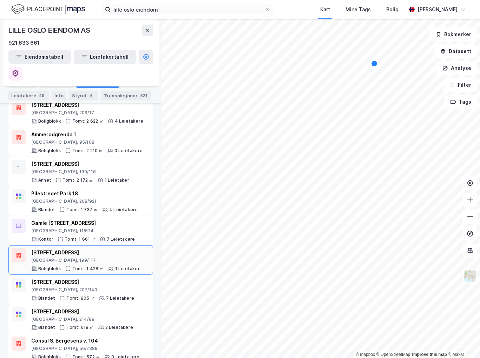
scroll to position [197, 0]
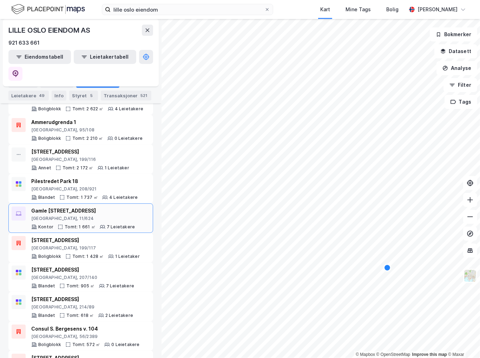
click at [110, 216] on div "[GEOGRAPHIC_DATA], 11/624" at bounding box center [83, 219] width 104 height 6
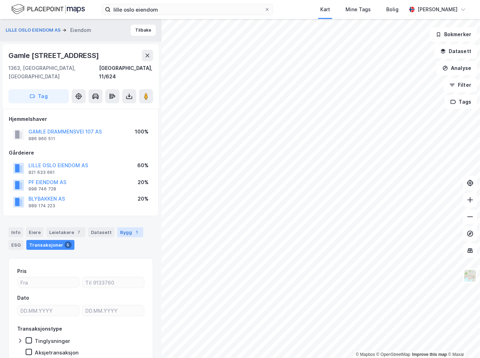
click at [118, 227] on div "Bygg 1" at bounding box center [130, 232] width 26 height 10
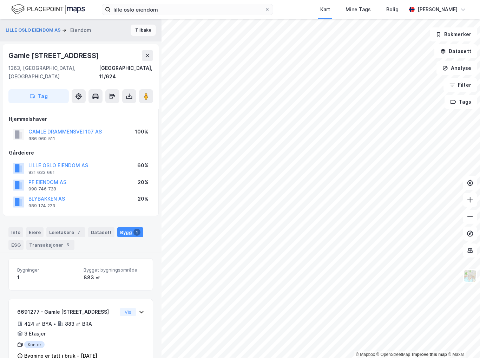
click at [138, 31] on button "Tilbake" at bounding box center [143, 30] width 25 height 11
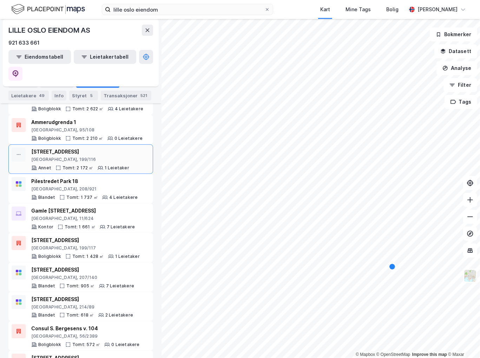
scroll to position [126, 0]
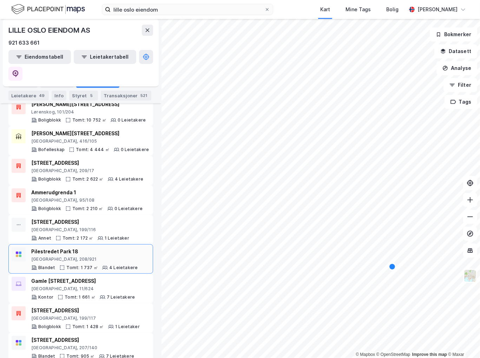
click at [105, 247] on div "Pilestredet Park 18" at bounding box center [84, 251] width 106 height 8
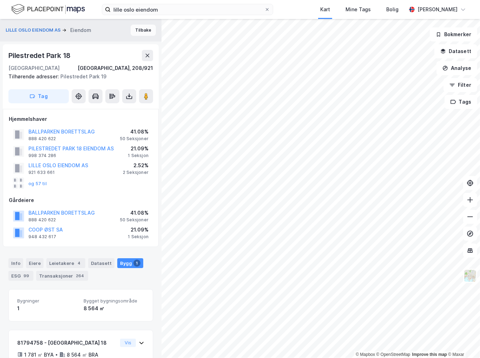
click at [137, 31] on button "Tilbake" at bounding box center [143, 30] width 25 height 11
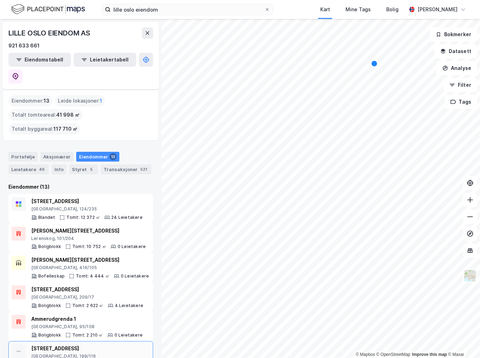
scroll to position [35, 0]
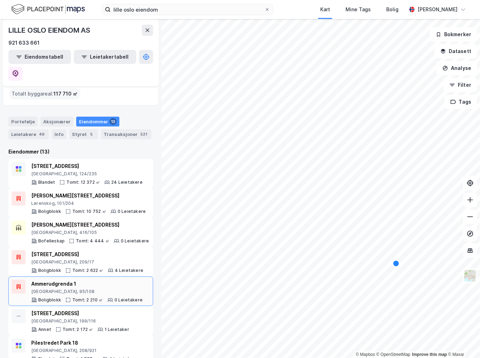
click at [104, 279] on div "Ammerudgrenda 1" at bounding box center [86, 283] width 111 height 8
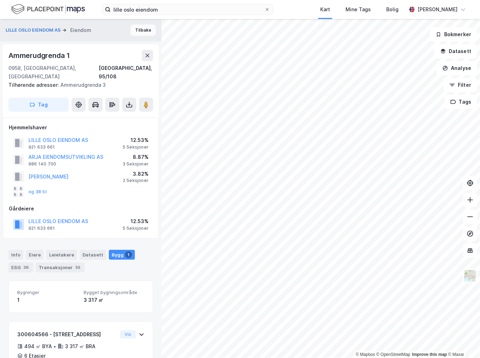
click at [144, 33] on button "Tilbake" at bounding box center [143, 30] width 25 height 11
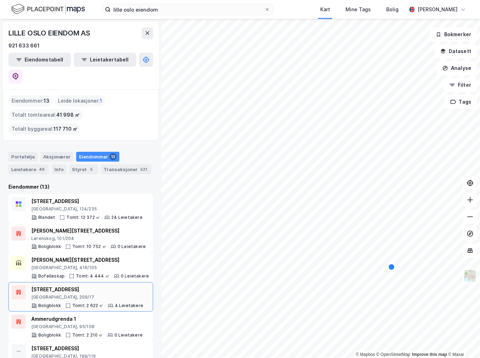
click at [103, 294] on div "[GEOGRAPHIC_DATA], 209/17" at bounding box center [87, 297] width 112 height 6
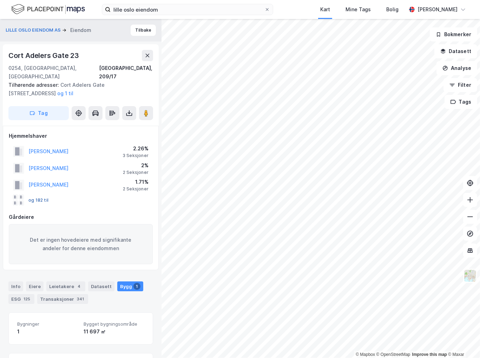
click at [0, 0] on button "og 182 til" at bounding box center [0, 0] width 0 height 0
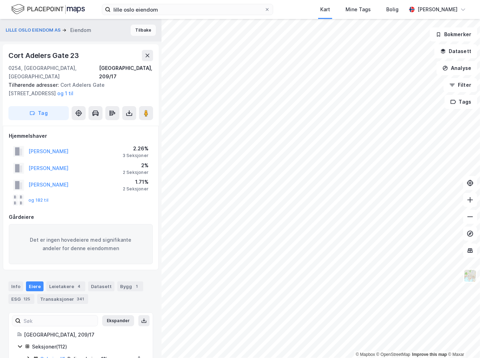
click at [147, 26] on button "Tilbake" at bounding box center [143, 30] width 25 height 11
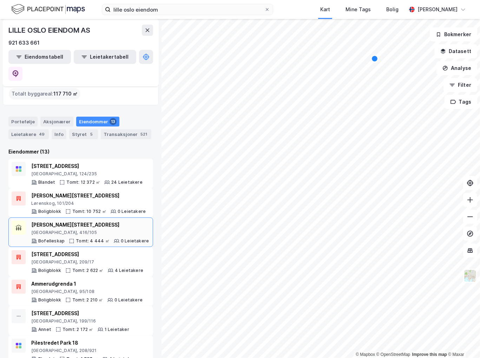
scroll to position [35, 0]
click at [103, 200] on div "Lørenskog, 101/204" at bounding box center [88, 203] width 114 height 6
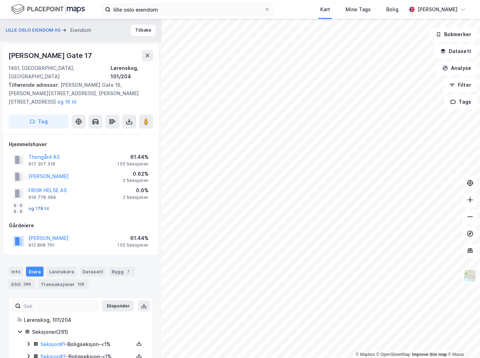
click at [0, 0] on button "og 178 til" at bounding box center [0, 0] width 0 height 0
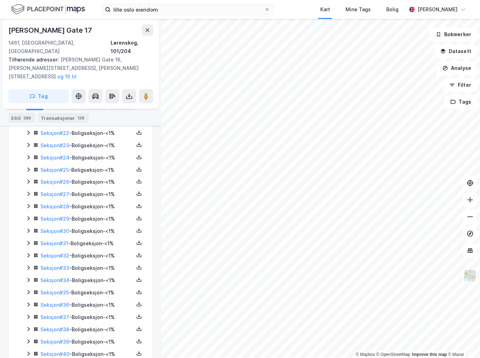
scroll to position [609, 0]
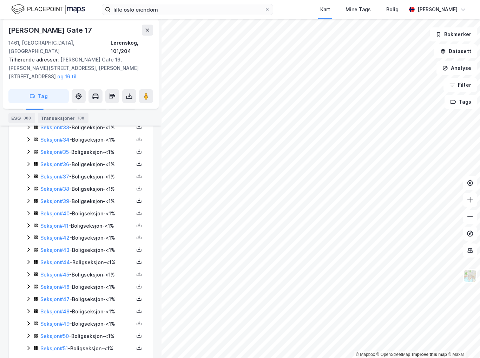
click at [29, 259] on icon at bounding box center [29, 262] width 6 height 6
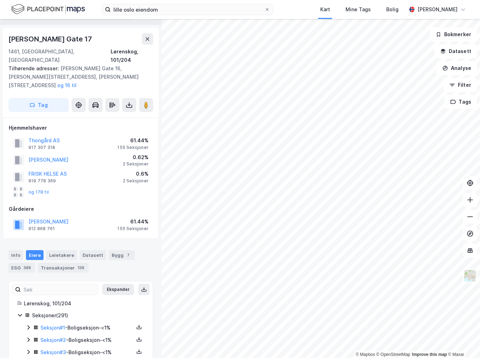
scroll to position [0, 0]
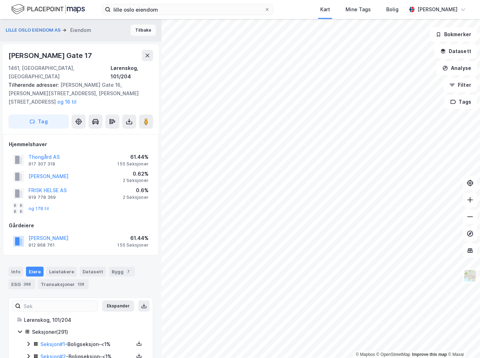
click at [136, 29] on button "Tilbake" at bounding box center [143, 30] width 25 height 11
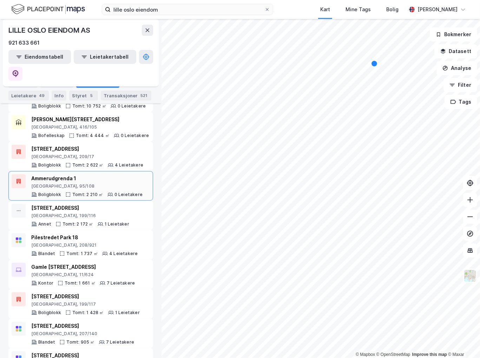
scroll to position [197, 0]
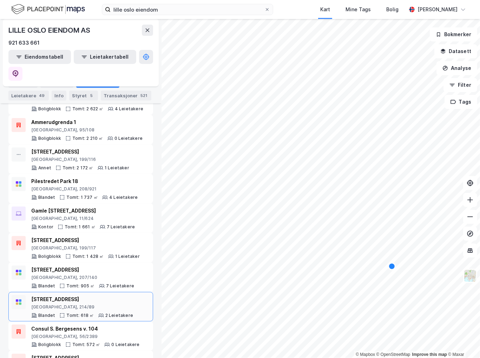
click at [81, 304] on div "[GEOGRAPHIC_DATA], 214/89" at bounding box center [82, 307] width 102 height 6
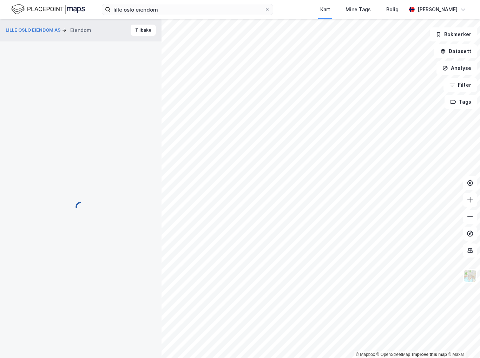
scroll to position [1, 0]
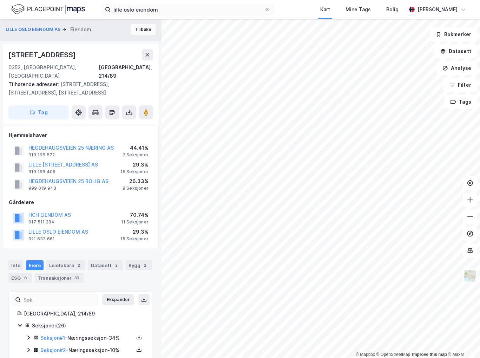
click at [137, 32] on button "Tilbake" at bounding box center [143, 29] width 25 height 11
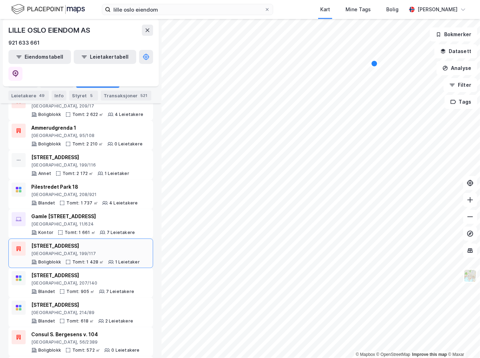
scroll to position [197, 0]
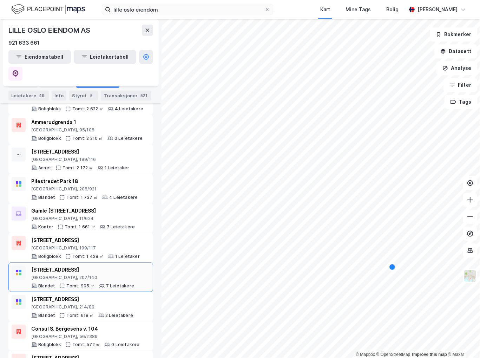
click at [72, 265] on div "[STREET_ADDRESS]" at bounding box center [82, 272] width 103 height 15
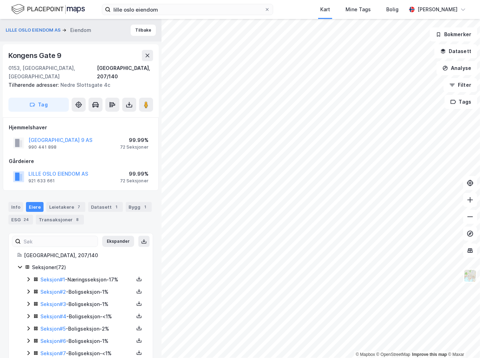
scroll to position [1, 0]
click at [31, 288] on icon at bounding box center [29, 291] width 6 height 6
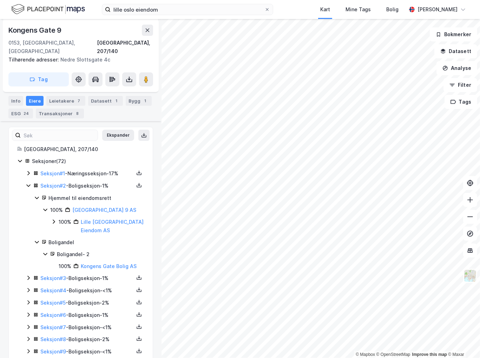
scroll to position [246, 0]
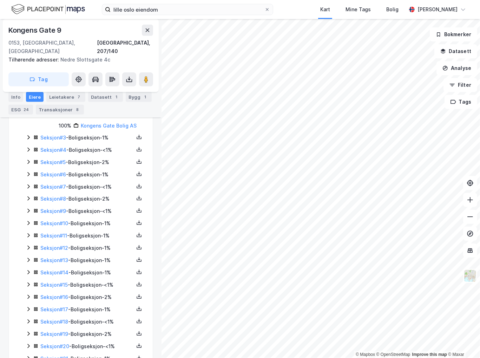
click at [28, 245] on icon at bounding box center [28, 247] width 2 height 4
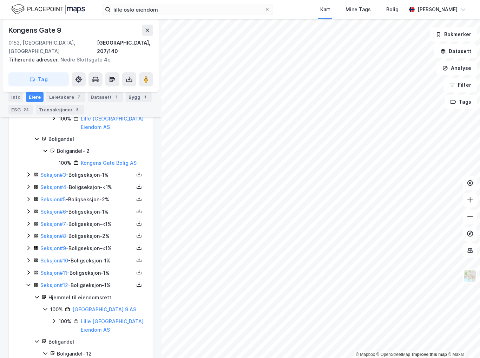
scroll to position [182, 0]
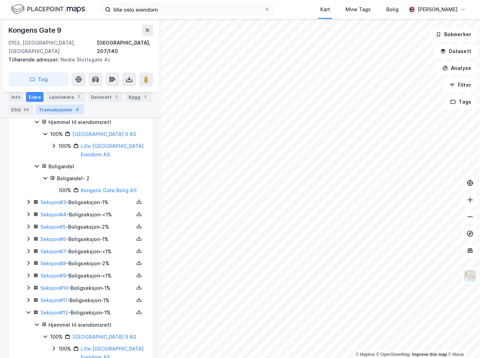
click at [61, 108] on div "Transaksjoner 8" at bounding box center [60, 110] width 48 height 10
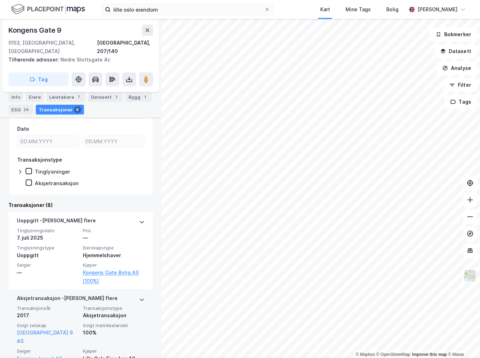
scroll to position [211, 0]
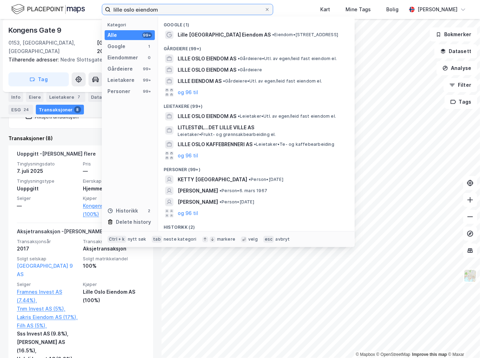
drag, startPoint x: 155, startPoint y: 8, endPoint x: 73, endPoint y: 5, distance: 82.2
click at [72, 9] on div "lille oslo eiendom Kategori Alle 99+ Google 1 Eiendommer 0 Gårdeiere 99+ Leieta…" at bounding box center [240, 9] width 480 height 19
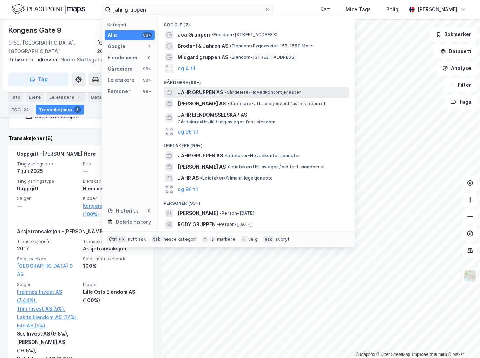
click at [258, 90] on span "• Gårdeiere • Hovedkontortjenester" at bounding box center [262, 93] width 77 height 6
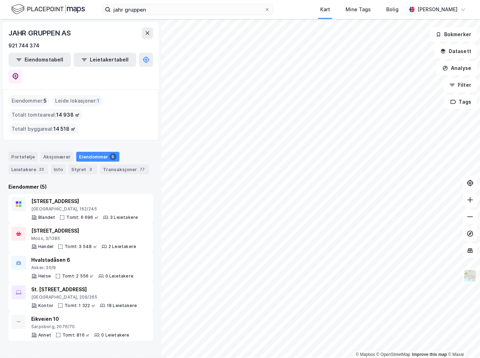
click at [191, 17] on div "jahr gruppen Kart Mine Tags Bolig [PERSON_NAME]" at bounding box center [240, 9] width 480 height 19
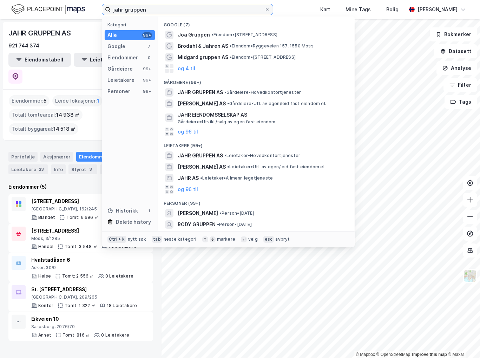
click at [198, 6] on input "jahr gruppen" at bounding box center [188, 9] width 154 height 11
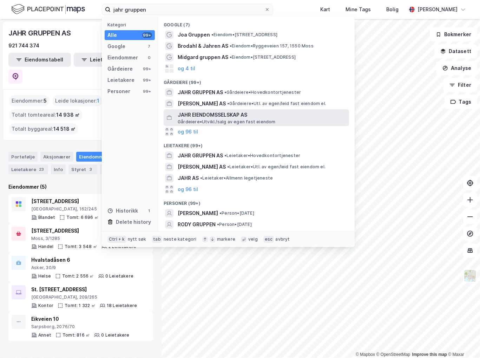
click at [252, 117] on span "JAHR EIENDOMSSELSKAP AS" at bounding box center [262, 115] width 169 height 8
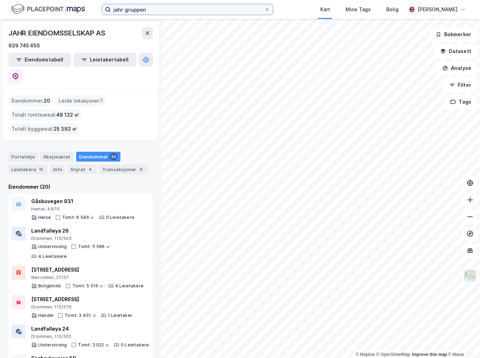
click at [171, 11] on input "jahr gruppen" at bounding box center [188, 9] width 154 height 11
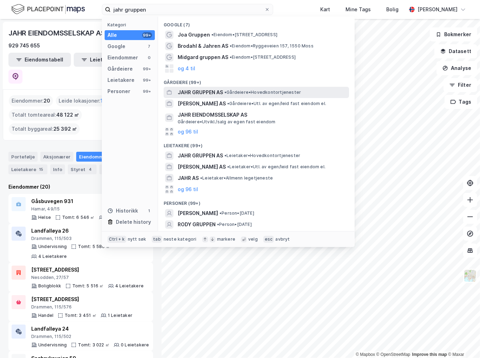
click at [221, 94] on span "JAHR GRUPPEN AS" at bounding box center [200, 92] width 45 height 8
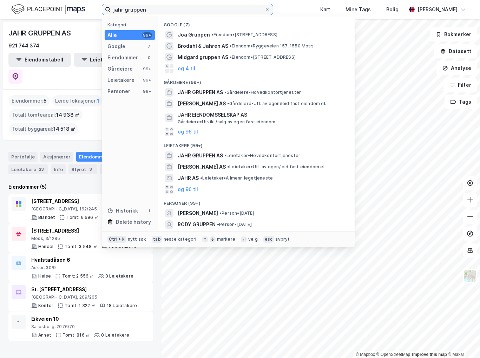
click at [215, 12] on input "jahr gruppen" at bounding box center [188, 9] width 154 height 11
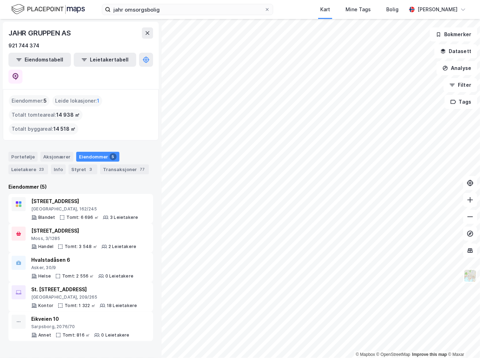
click at [65, 326] on div "JAHR GRUPPEN AS 921 744 374 Eiendomstabell Leietakertabell Eiendommer : 5 Leide…" at bounding box center [80, 188] width 161 height 339
click at [92, 256] on div "Hvalstadåsen 6" at bounding box center [82, 260] width 102 height 8
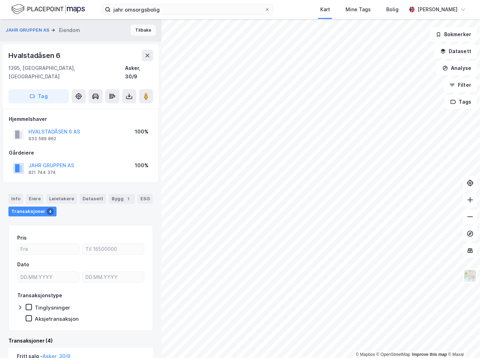
click at [141, 27] on button "Tilbake" at bounding box center [143, 30] width 25 height 11
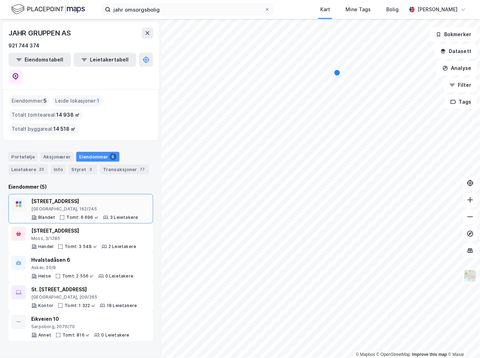
click at [98, 206] on div "[GEOGRAPHIC_DATA], 162/245" at bounding box center [84, 209] width 107 height 6
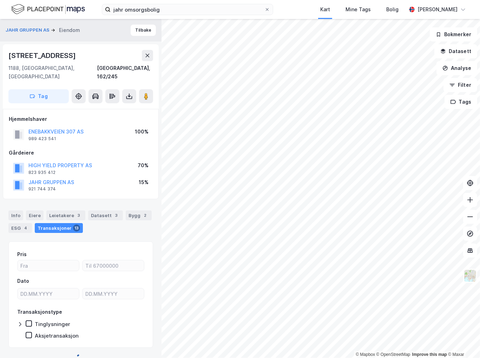
scroll to position [0, 0]
click at [131, 210] on div "Bygg 2" at bounding box center [139, 215] width 26 height 10
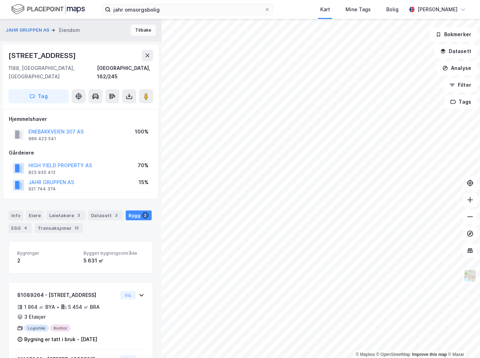
click at [139, 25] on button "Tilbake" at bounding box center [143, 30] width 25 height 11
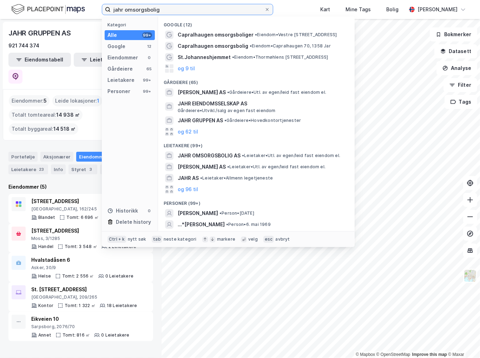
click at [190, 11] on input "jahr omsorgsbolig" at bounding box center [188, 9] width 154 height 11
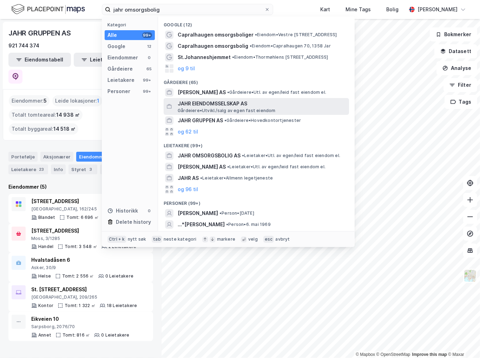
click at [229, 109] on span "[PERSON_NAME][GEOGRAPHIC_DATA]/salg av egen fast eiendom" at bounding box center [227, 111] width 98 height 6
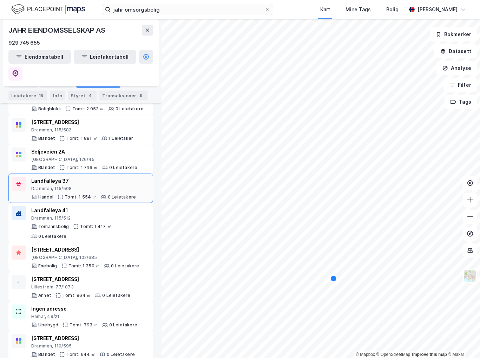
scroll to position [403, 0]
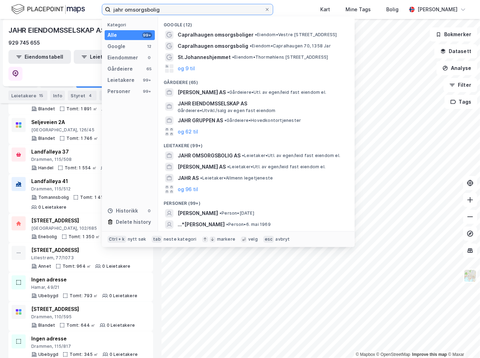
click at [174, 9] on input "jahr omsorgsbolig" at bounding box center [188, 9] width 154 height 11
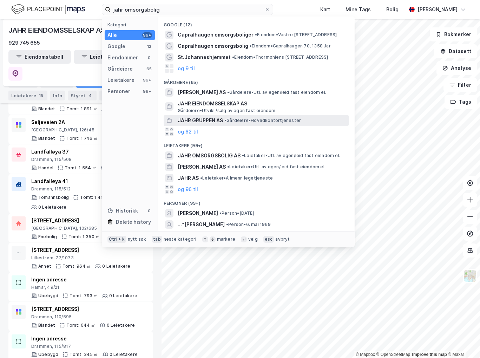
click at [201, 120] on span "JAHR GRUPPEN AS" at bounding box center [200, 120] width 45 height 8
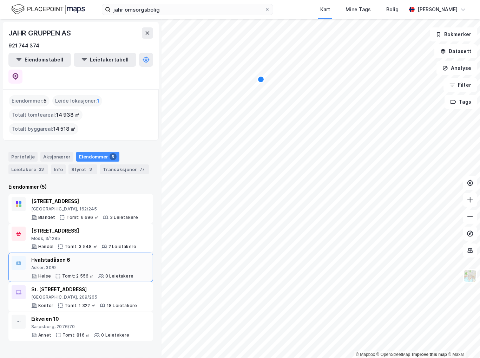
click at [82, 265] on div "Asker, 30/9" at bounding box center [82, 268] width 102 height 6
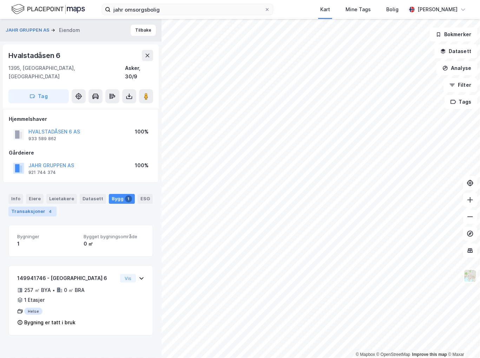
click at [50, 208] on div "4" at bounding box center [50, 211] width 7 height 7
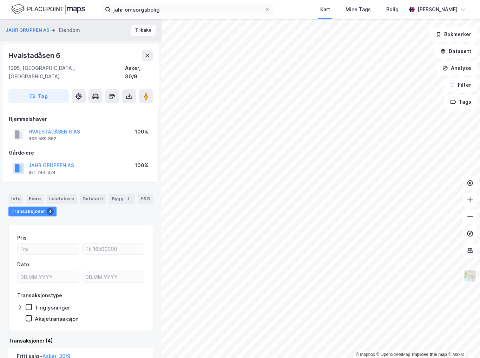
click at [136, 30] on button "Tilbake" at bounding box center [143, 30] width 25 height 11
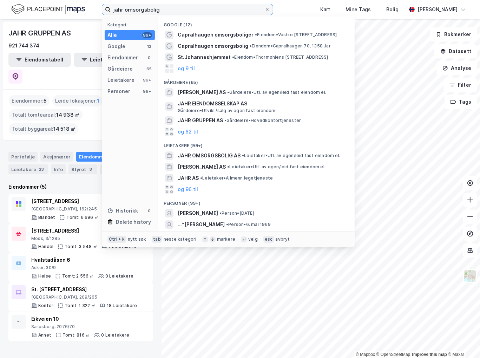
click at [175, 8] on input "jahr omsorgsbolig" at bounding box center [188, 9] width 154 height 11
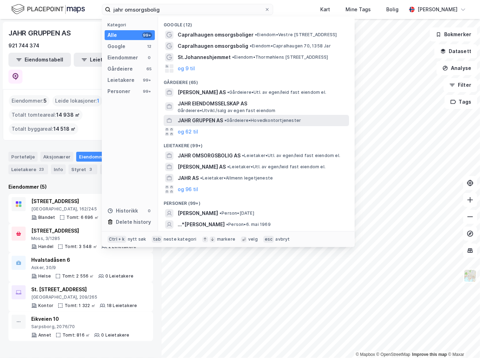
click at [197, 121] on span "JAHR GRUPPEN AS" at bounding box center [200, 120] width 45 height 8
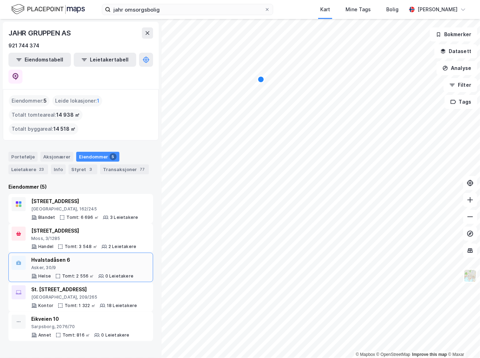
click at [108, 265] on div "Asker, 30/9" at bounding box center [82, 268] width 102 height 6
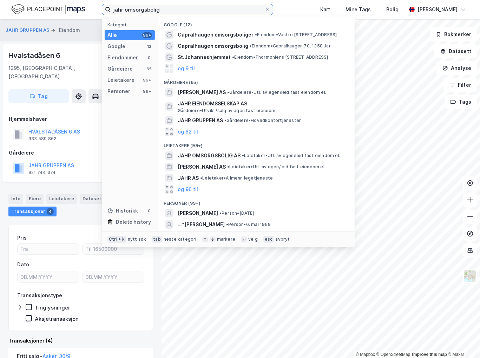
click at [173, 12] on input "jahr omsorgsbolig" at bounding box center [188, 9] width 154 height 11
drag, startPoint x: 175, startPoint y: 9, endPoint x: 129, endPoint y: 8, distance: 46.0
click at [129, 8] on input "jahr omsorgsbolig" at bounding box center [188, 9] width 154 height 11
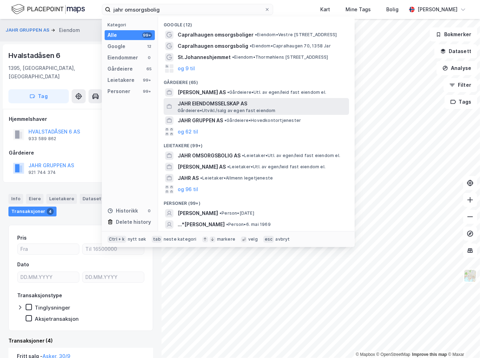
click at [229, 107] on span "JAHR EIENDOMSSELSKAP AS" at bounding box center [262, 103] width 169 height 8
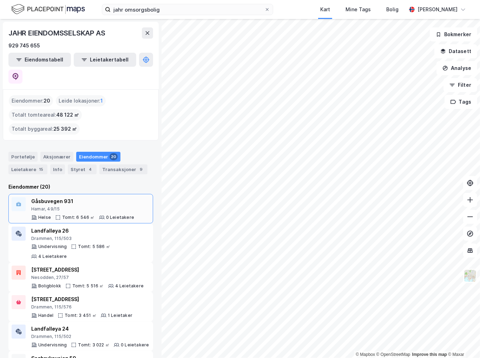
click at [86, 197] on div "Gåsbuvegen 931" at bounding box center [82, 201] width 103 height 8
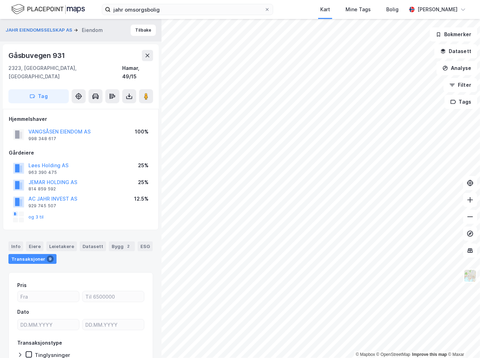
scroll to position [0, 0]
click at [131, 30] on button "Tilbake" at bounding box center [143, 29] width 25 height 11
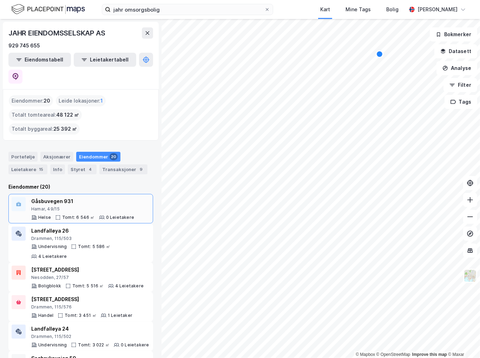
click at [86, 197] on div "Gåsbuvegen 931" at bounding box center [82, 201] width 103 height 8
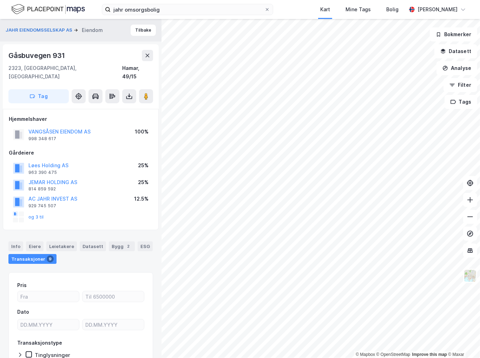
scroll to position [0, 0]
click at [0, 0] on button "og 3 til" at bounding box center [0, 0] width 0 height 0
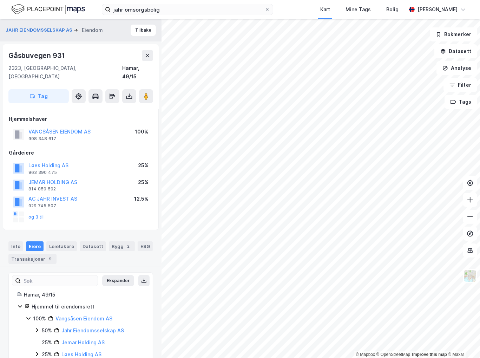
scroll to position [9, 0]
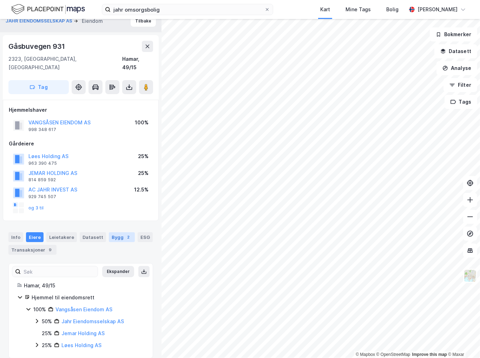
click at [111, 232] on div "Bygg 2" at bounding box center [122, 237] width 26 height 10
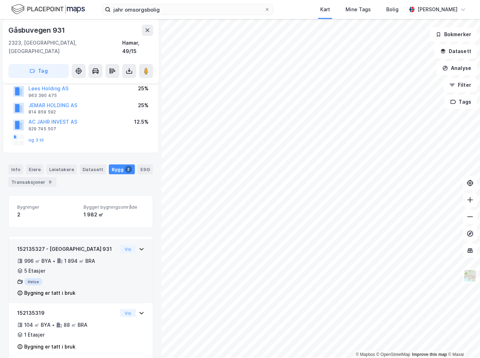
scroll to position [78, 0]
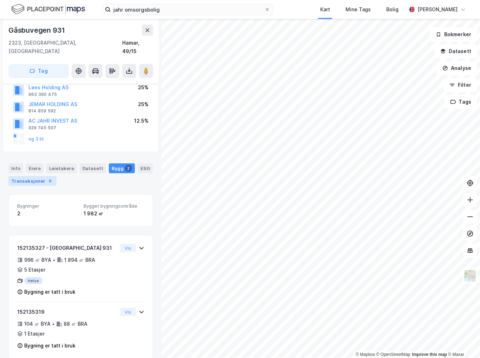
click at [37, 176] on div "Transaksjoner 9" at bounding box center [32, 181] width 48 height 10
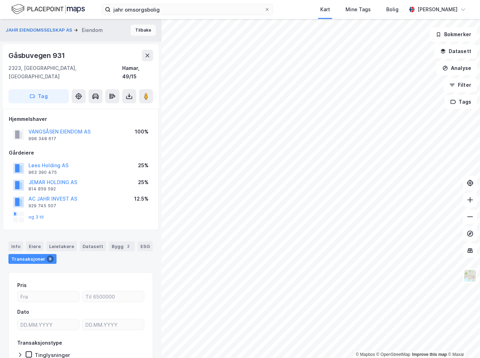
click at [140, 29] on button "Tilbake" at bounding box center [143, 30] width 25 height 11
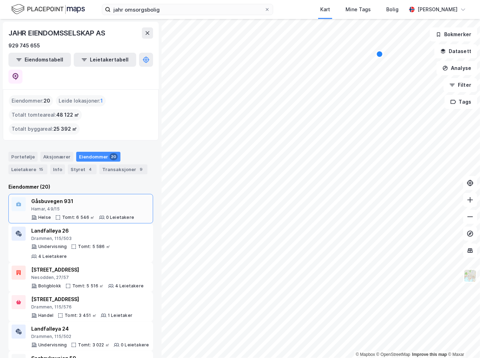
click at [106, 197] on div "Gåsbuvegen 931" at bounding box center [82, 201] width 103 height 8
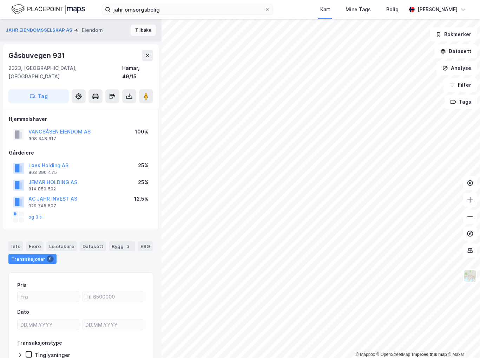
click at [138, 35] on button "Tilbake" at bounding box center [143, 30] width 25 height 11
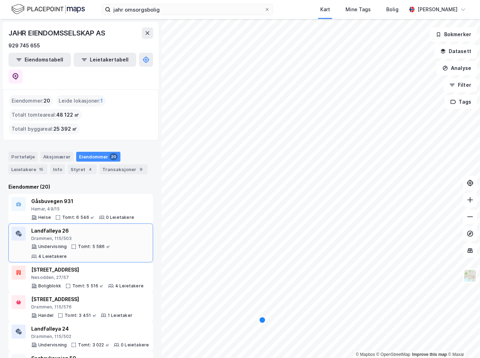
click at [73, 236] on div "Drammen, 115/503" at bounding box center [90, 239] width 119 height 6
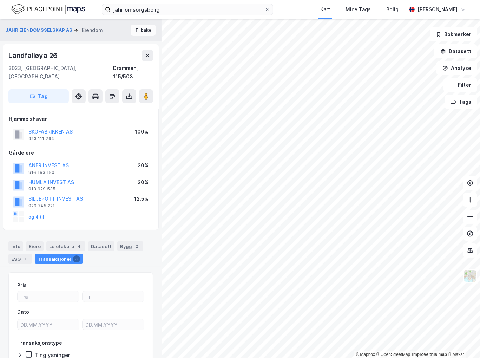
click at [146, 32] on button "Tilbake" at bounding box center [143, 30] width 25 height 11
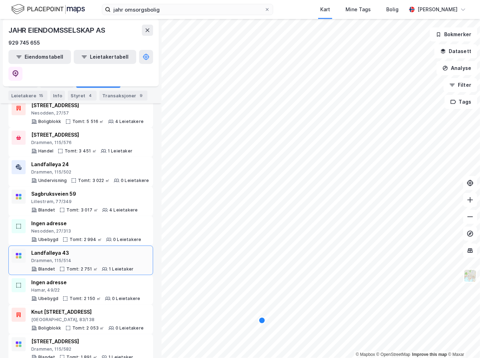
scroll to position [176, 0]
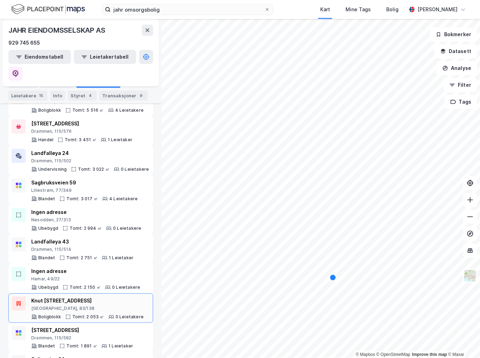
click at [91, 296] on div "Knut [STREET_ADDRESS]" at bounding box center [87, 300] width 112 height 8
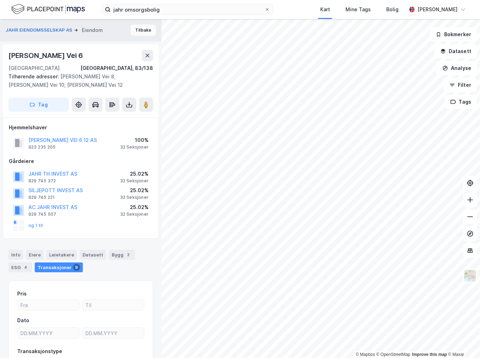
click at [141, 34] on button "Tilbake" at bounding box center [143, 30] width 25 height 11
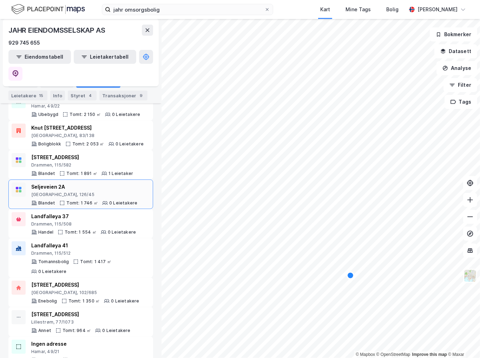
scroll to position [298, 0]
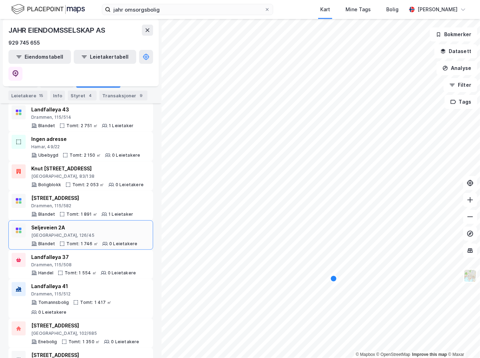
click at [99, 223] on div "Seljeveien 2A" at bounding box center [84, 227] width 106 height 8
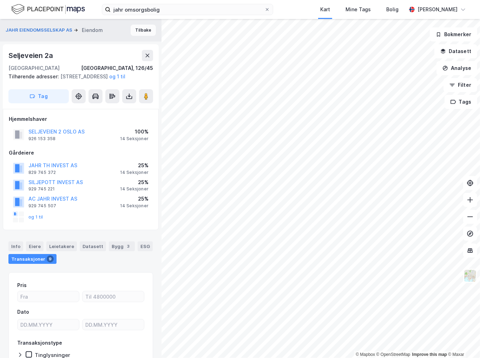
click at [144, 26] on button "Tilbake" at bounding box center [143, 30] width 25 height 11
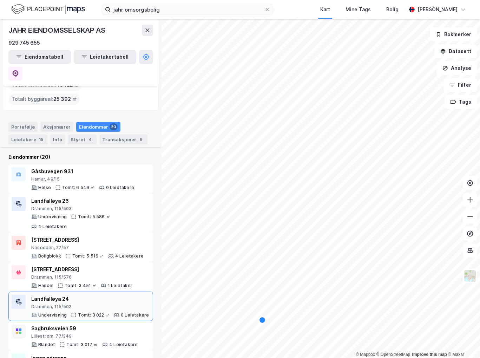
scroll to position [17, 0]
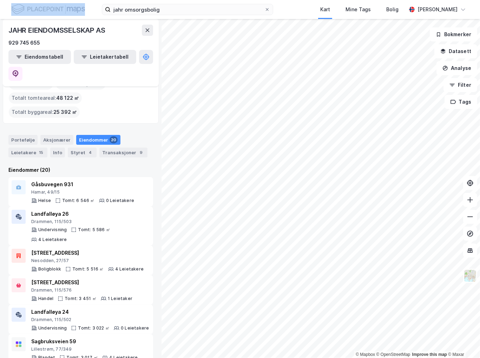
drag, startPoint x: 166, startPoint y: 4, endPoint x: 42, endPoint y: 12, distance: 124.5
click at [42, 12] on div "jahr omsorgsbolig Kart Mine Tags Bolig [PERSON_NAME]" at bounding box center [240, 9] width 480 height 19
click at [299, 7] on div "jahr omsorgsbolig Kart Mine Tags Bolig [PERSON_NAME]" at bounding box center [240, 9] width 480 height 19
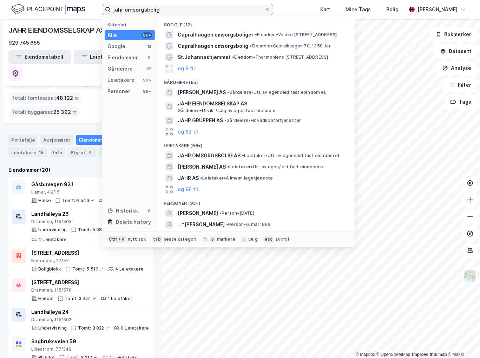
drag, startPoint x: 193, startPoint y: 6, endPoint x: 8, endPoint y: -4, distance: 184.9
click at [8, 0] on html "jahr omsorgsbolig Kategori Alle 99+ Google 12 Eiendommer 0 Gårdeiere 65 Leietak…" at bounding box center [240, 179] width 480 height 358
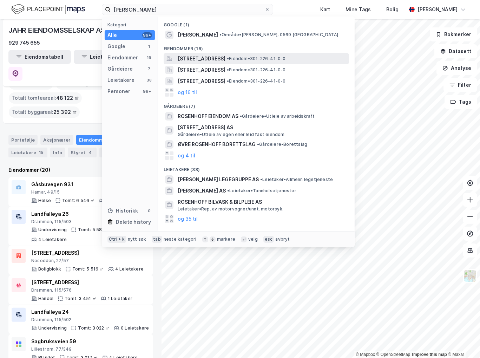
click at [229, 60] on span "•" at bounding box center [228, 58] width 2 height 5
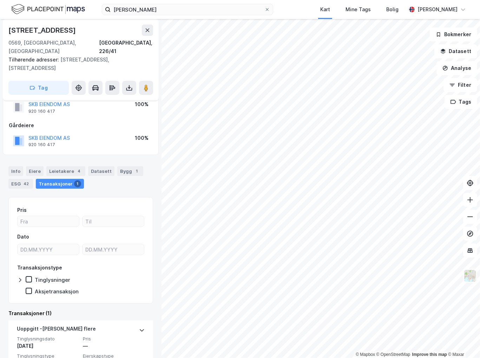
scroll to position [44, 0]
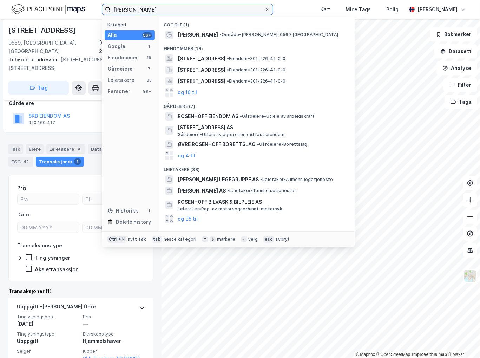
click at [184, 13] on input "[PERSON_NAME]" at bounding box center [188, 9] width 154 height 11
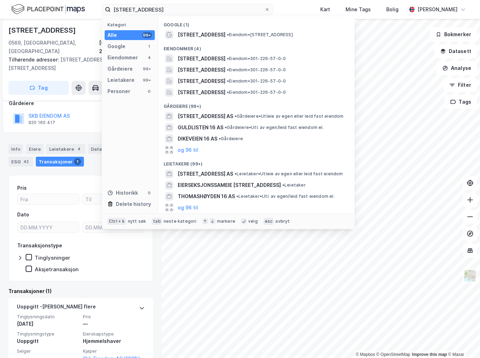
click at [240, 28] on div "Google (1)" at bounding box center [256, 22] width 197 height 13
click at [242, 33] on span "• Eiendom • [STREET_ADDRESS]" at bounding box center [260, 35] width 66 height 6
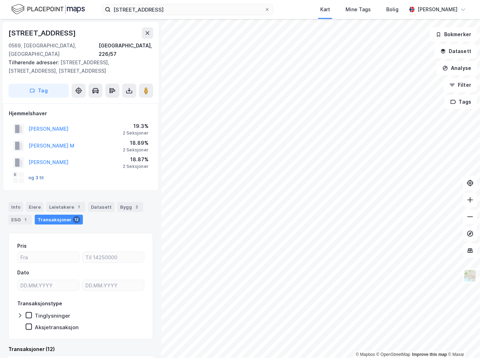
click at [0, 0] on button "og 3 til" at bounding box center [0, 0] width 0 height 0
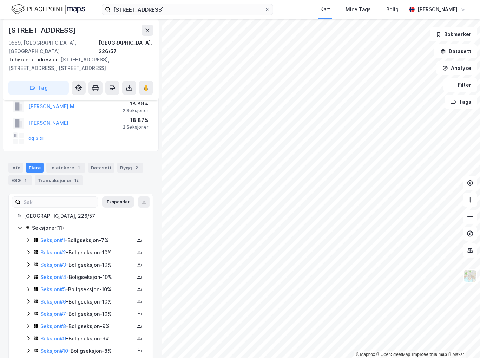
scroll to position [58, 0]
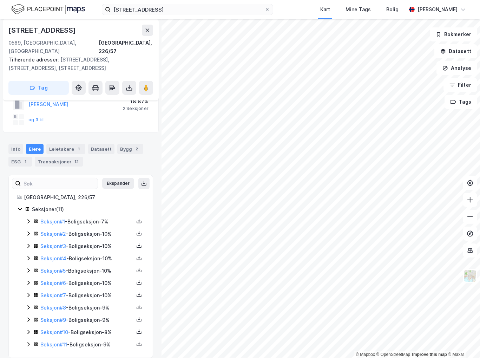
click at [30, 341] on icon at bounding box center [29, 344] width 6 height 6
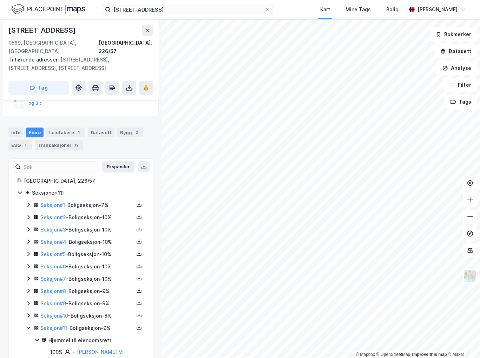
scroll to position [82, 0]
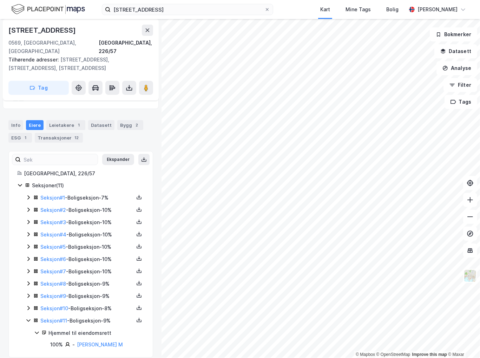
click at [26, 305] on icon at bounding box center [29, 308] width 6 height 6
click at [28, 293] on icon at bounding box center [29, 296] width 6 height 6
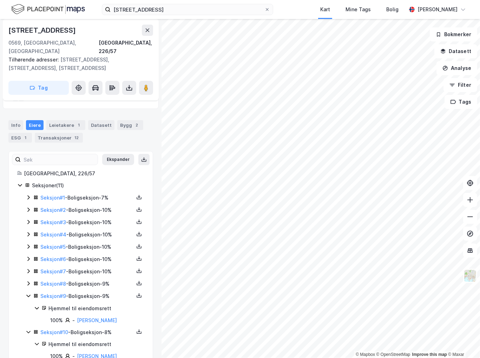
click at [28, 280] on icon at bounding box center [29, 283] width 6 height 6
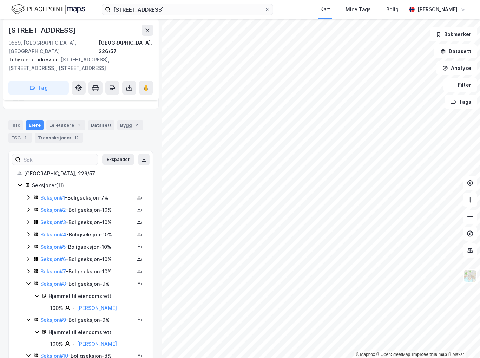
click at [28, 269] on icon at bounding box center [28, 271] width 2 height 4
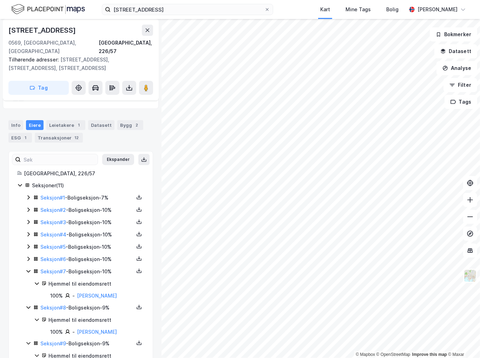
click at [30, 256] on icon at bounding box center [29, 259] width 6 height 6
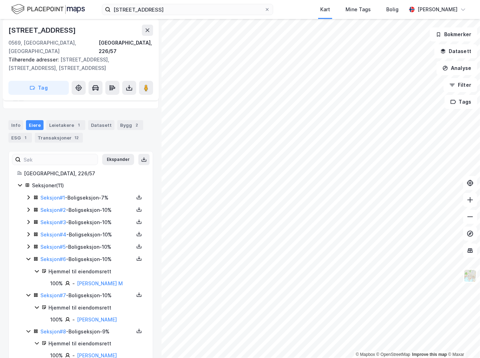
click at [29, 244] on icon at bounding box center [28, 246] width 2 height 4
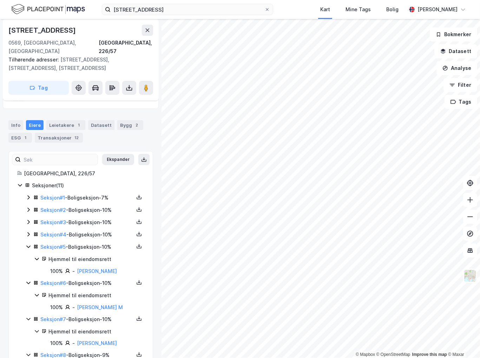
click at [28, 231] on icon at bounding box center [29, 234] width 6 height 6
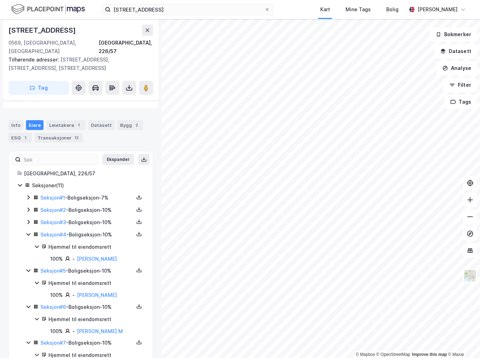
click at [29, 219] on icon at bounding box center [29, 222] width 6 height 6
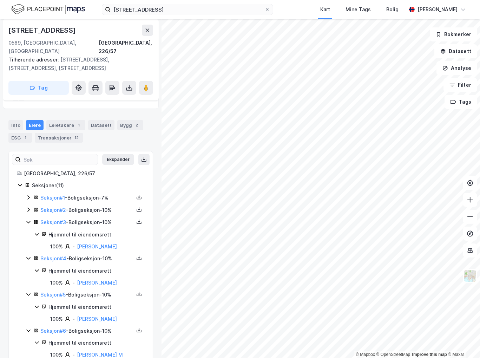
click at [28, 207] on icon at bounding box center [28, 209] width 2 height 4
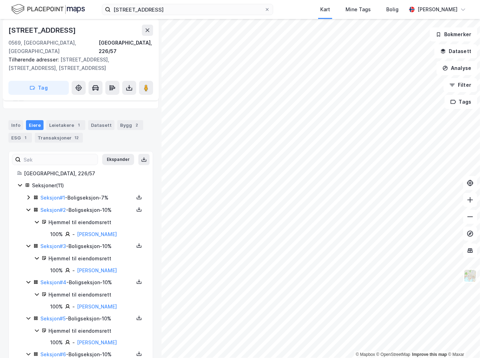
click at [29, 195] on icon at bounding box center [28, 197] width 2 height 4
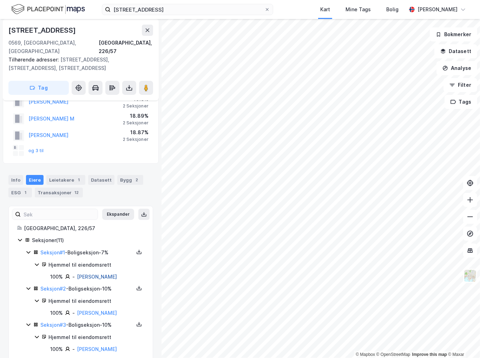
scroll to position [0, 0]
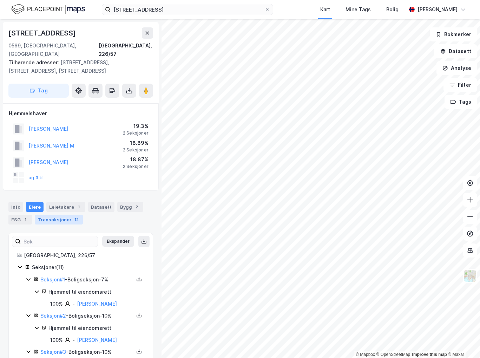
click at [74, 216] on div "12" at bounding box center [76, 219] width 7 height 7
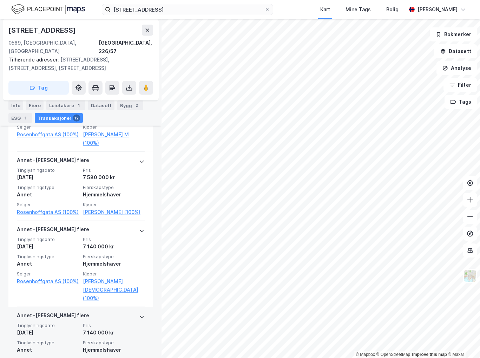
scroll to position [176, 0]
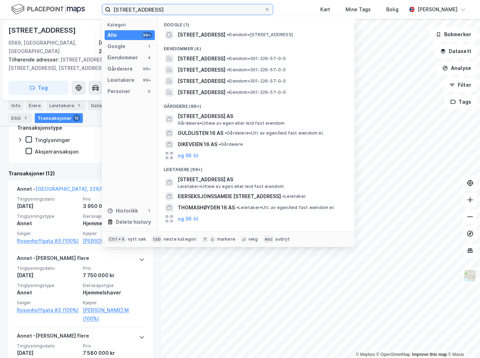
click at [185, 9] on input "[STREET_ADDRESS]" at bounding box center [188, 9] width 154 height 11
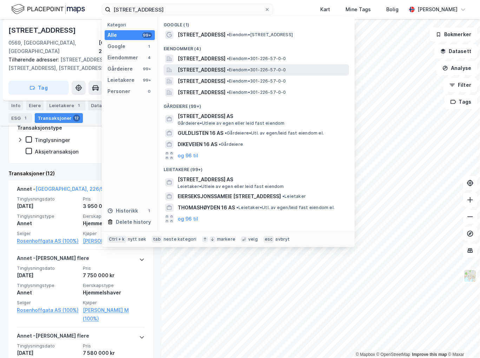
click at [225, 66] on span "[STREET_ADDRESS]" at bounding box center [202, 70] width 48 height 8
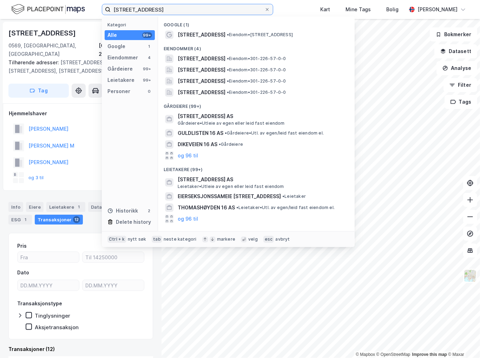
drag, startPoint x: 182, startPoint y: 10, endPoint x: 2, endPoint y: 6, distance: 180.5
click at [2, 6] on div "[STREET_ADDRESS] Kategori Alle 99+ Google 1 Eiendommer 4 Gårdeiere 99+ Leietake…" at bounding box center [240, 9] width 480 height 19
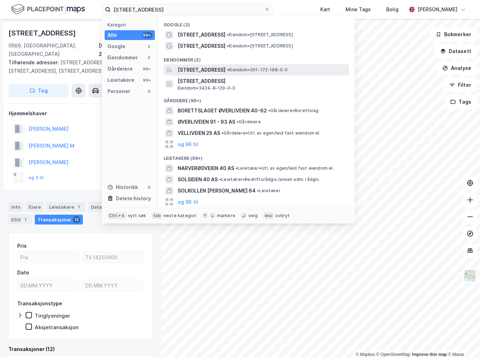
click at [225, 67] on span "[STREET_ADDRESS]" at bounding box center [202, 70] width 48 height 8
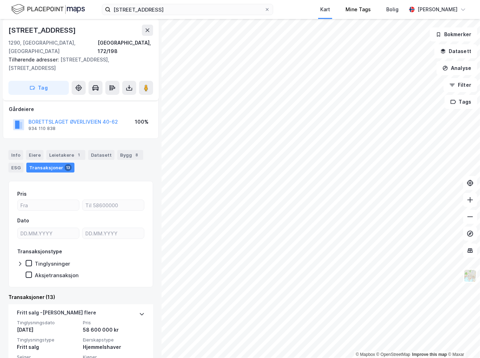
scroll to position [105, 0]
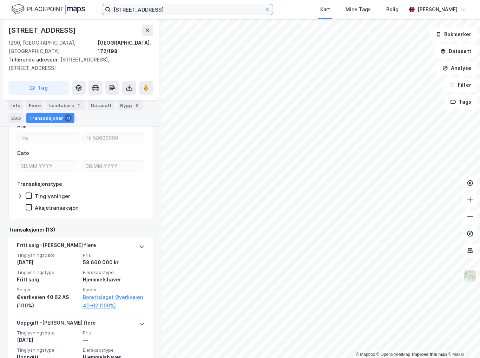
drag, startPoint x: 154, startPoint y: 8, endPoint x: 28, endPoint y: 7, distance: 125.7
click at [28, 7] on div "øverliveien 40 Kart Mine Tags Bolig [PERSON_NAME]" at bounding box center [240, 9] width 480 height 19
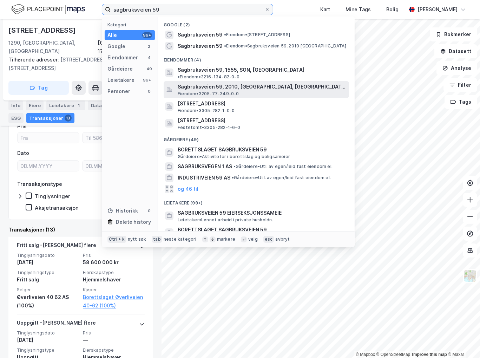
type input "sagbruksveien 59"
click at [277, 84] on span "Sagbruksveien 59, 2010, [GEOGRAPHIC_DATA], [GEOGRAPHIC_DATA]" at bounding box center [262, 86] width 169 height 8
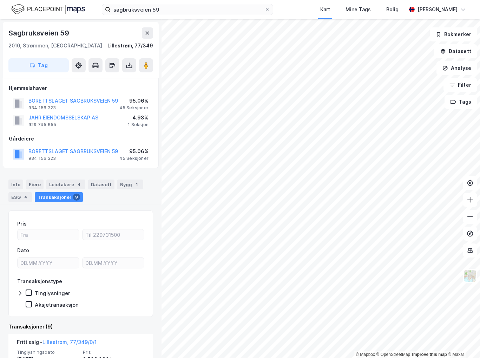
click at [134, 200] on div "Info Eiere Leietakere 4 Datasett Bygg 1 ESG 4 Transaksjoner 9" at bounding box center [80, 190] width 145 height 22
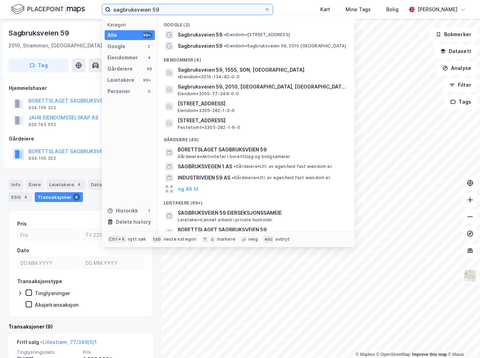
drag, startPoint x: 210, startPoint y: 12, endPoint x: 78, endPoint y: 4, distance: 131.9
click at [78, 4] on div "sagbruksveien 59 Kategori Alle 99+ Google 2 Eiendommer 4 Gårdeiere 49 Leietaker…" at bounding box center [240, 9] width 480 height 19
